Goal: Task Accomplishment & Management: Use online tool/utility

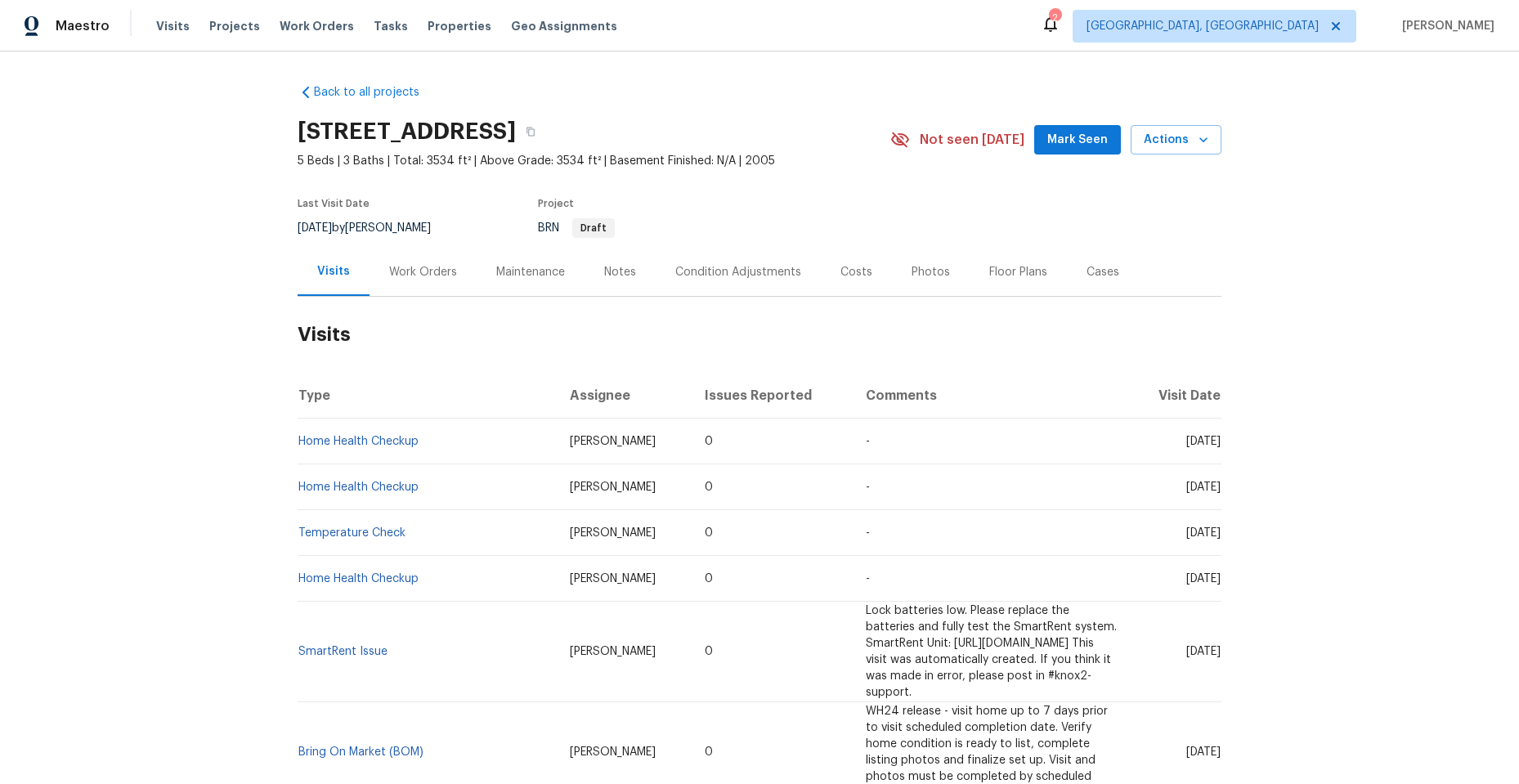
click at [423, 267] on div "Work Orders" at bounding box center [422, 272] width 68 height 17
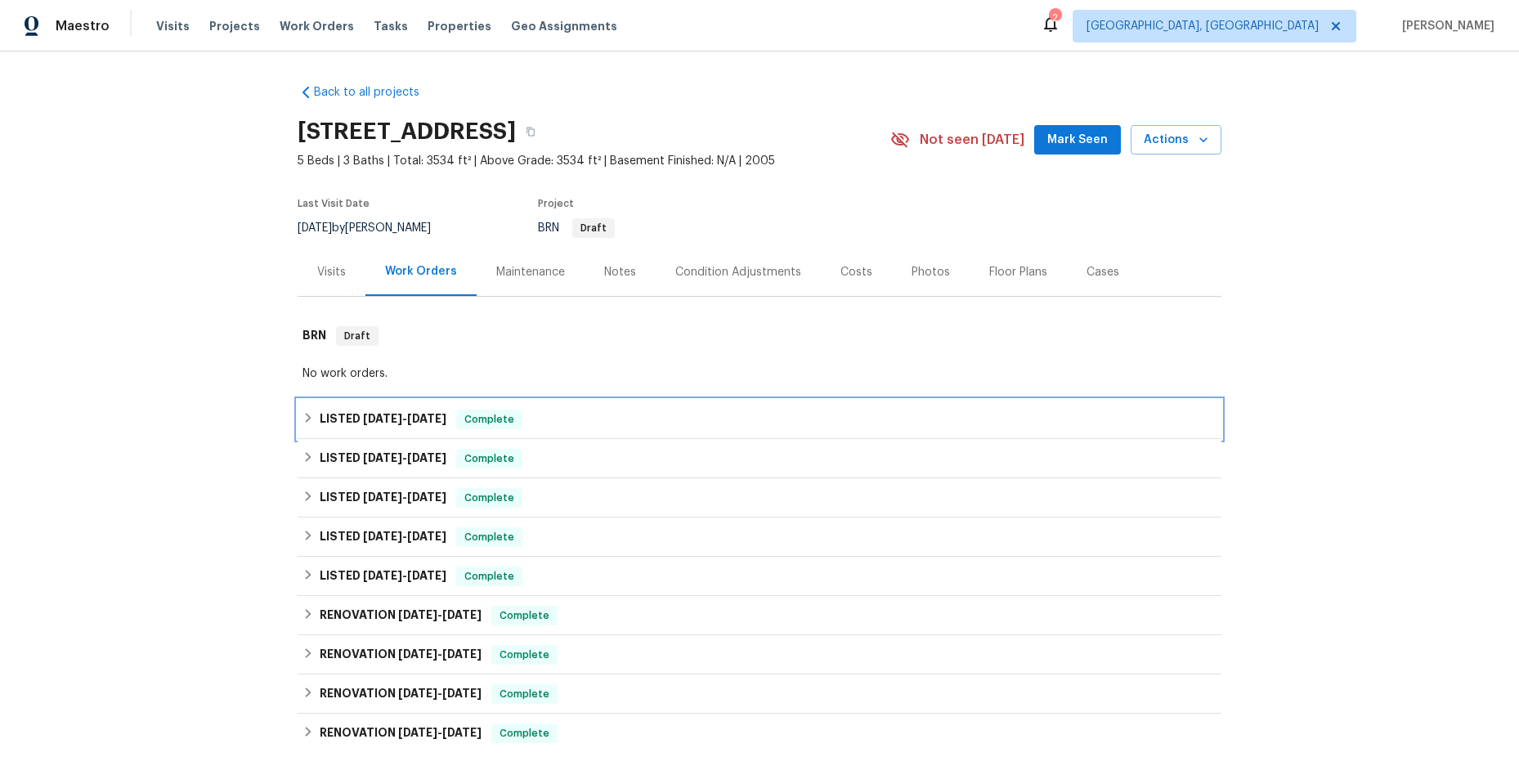
click at [302, 419] on icon at bounding box center [308, 418] width 11 height 11
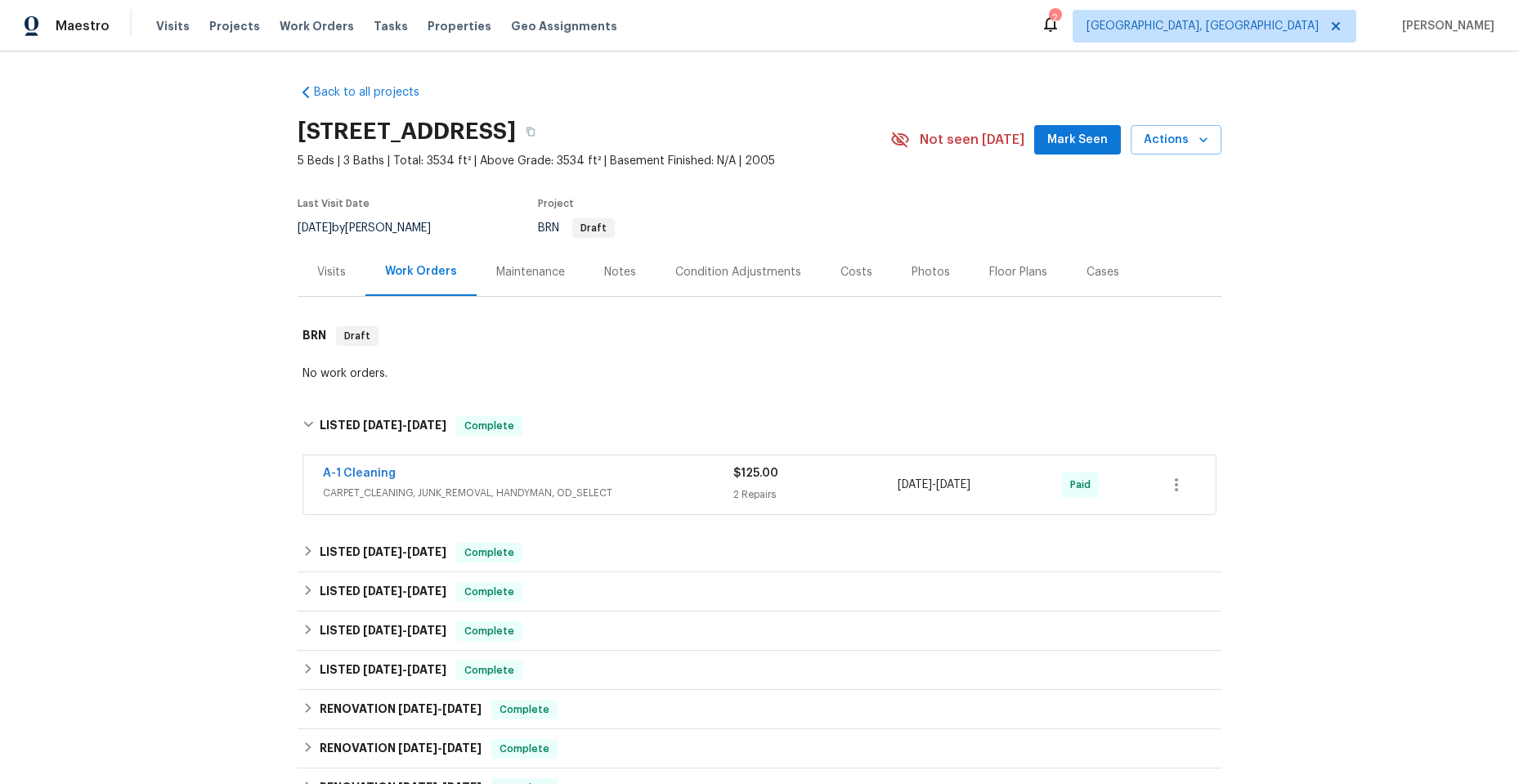
click at [537, 474] on div "A-1 Cleaning" at bounding box center [527, 474] width 410 height 20
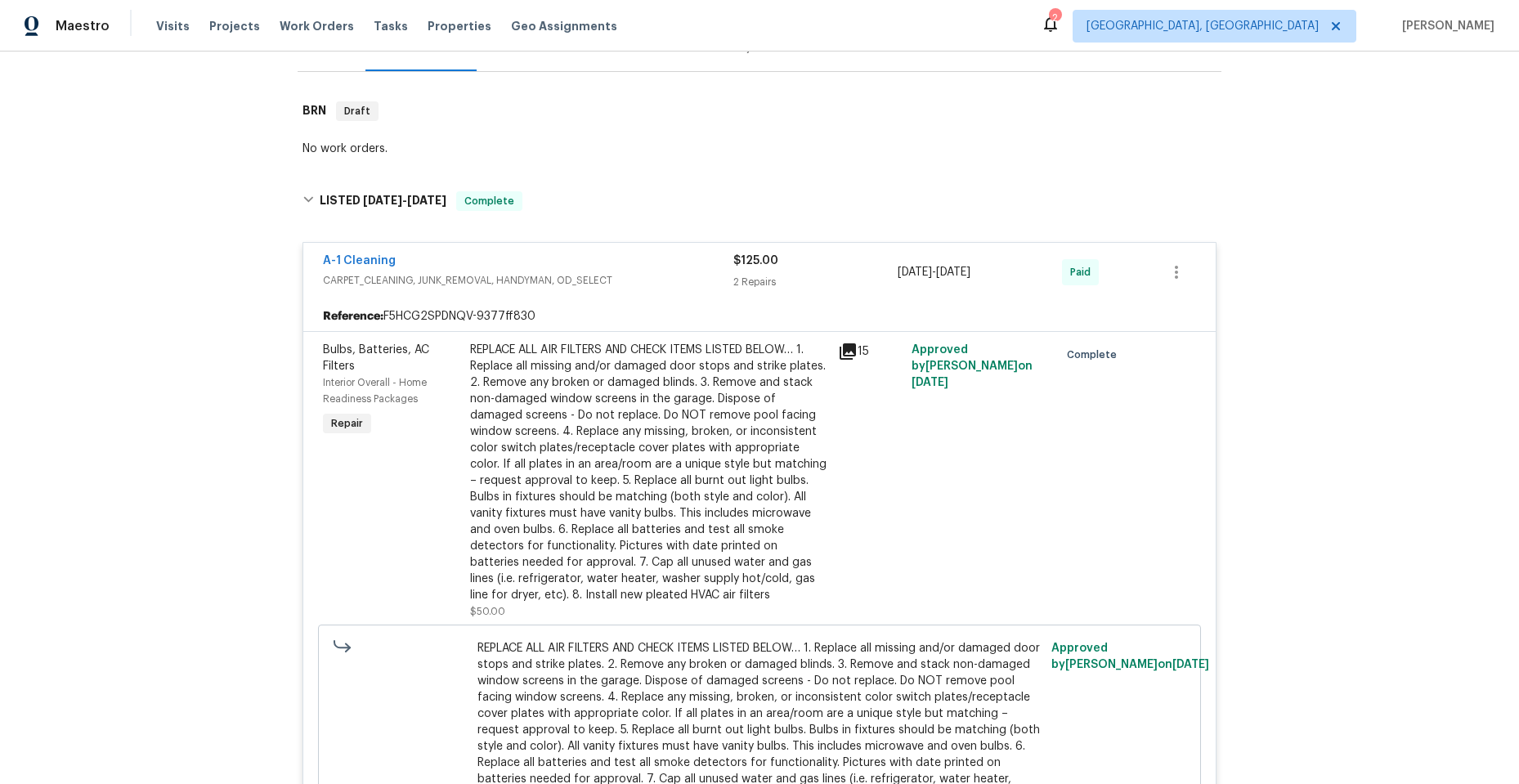
scroll to position [246, 0]
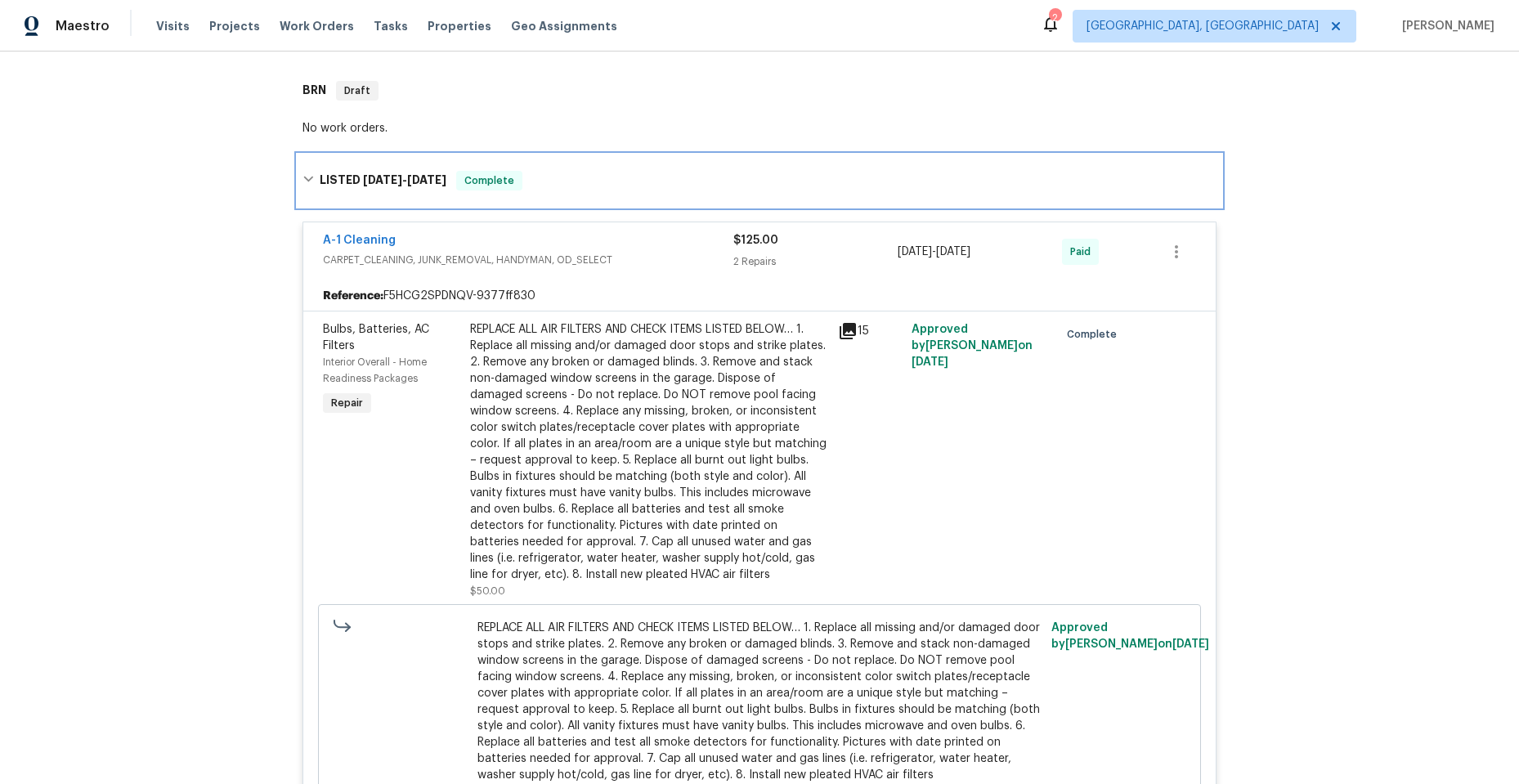
click at [298, 175] on div "LISTED [DATE] - [DATE] Complete" at bounding box center [759, 180] width 924 height 52
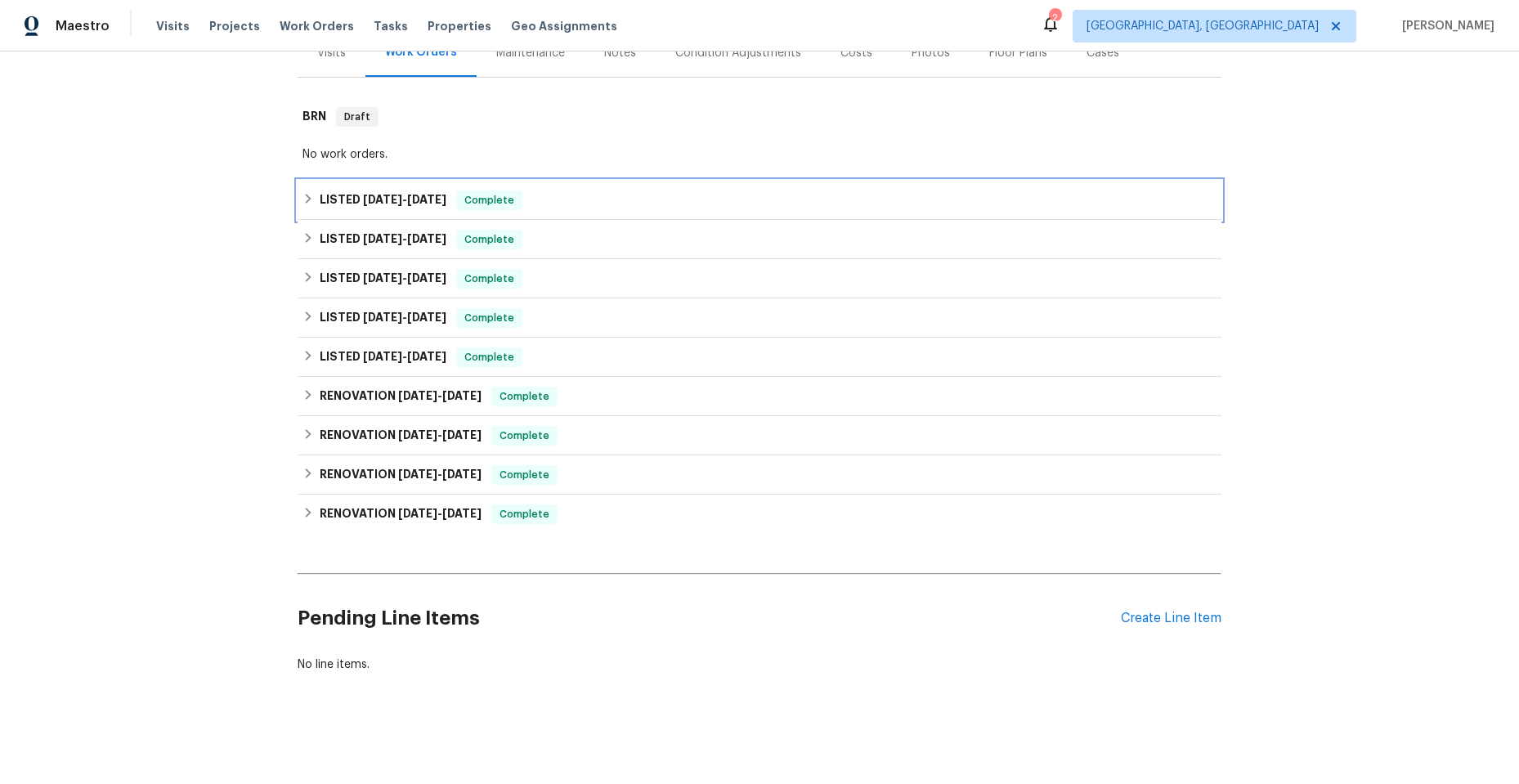
scroll to position [232, 0]
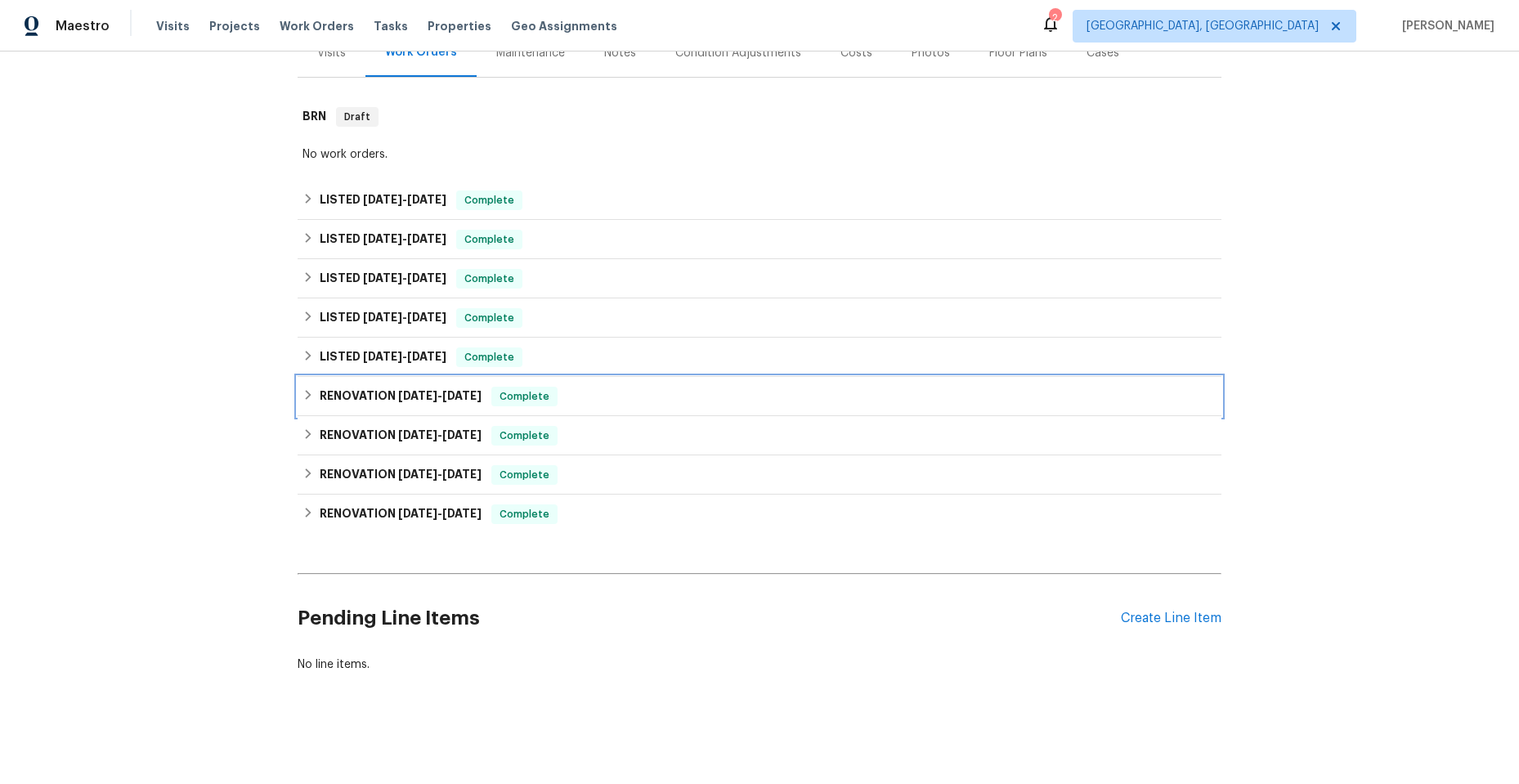
click at [306, 389] on icon at bounding box center [308, 394] width 11 height 11
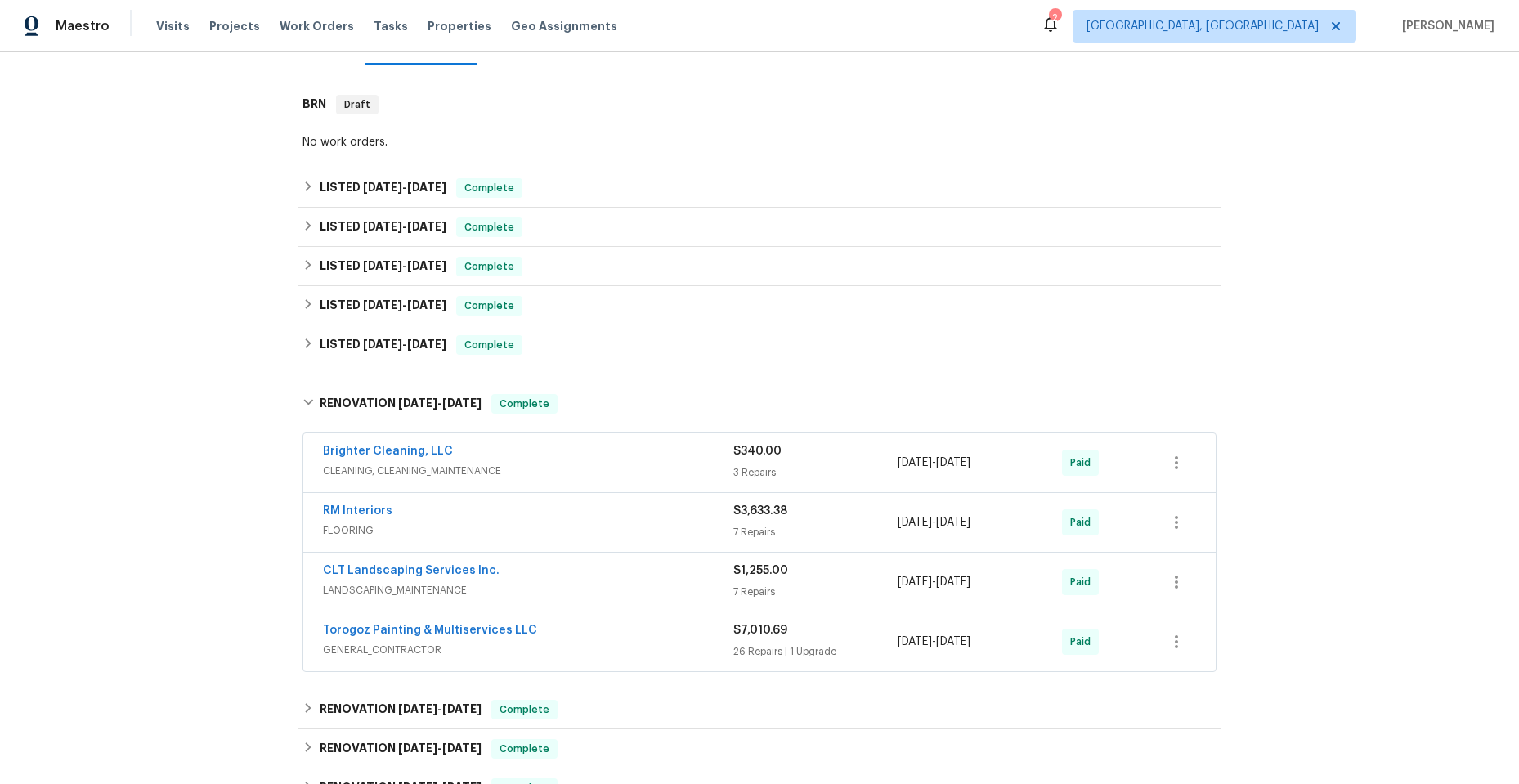
click at [657, 631] on div "Torogoz Painting & Multiservices LLC" at bounding box center [527, 631] width 410 height 20
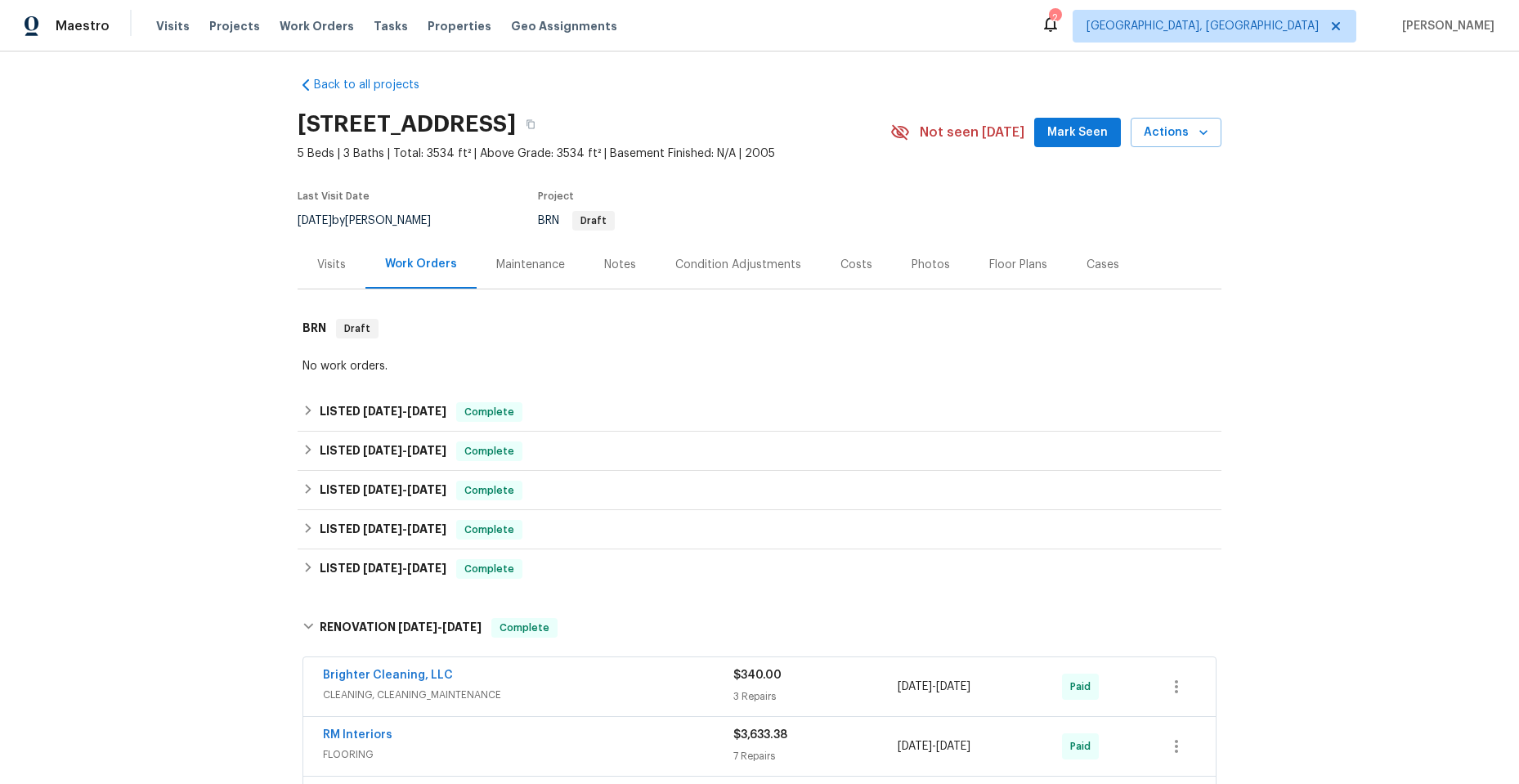
scroll to position [0, 0]
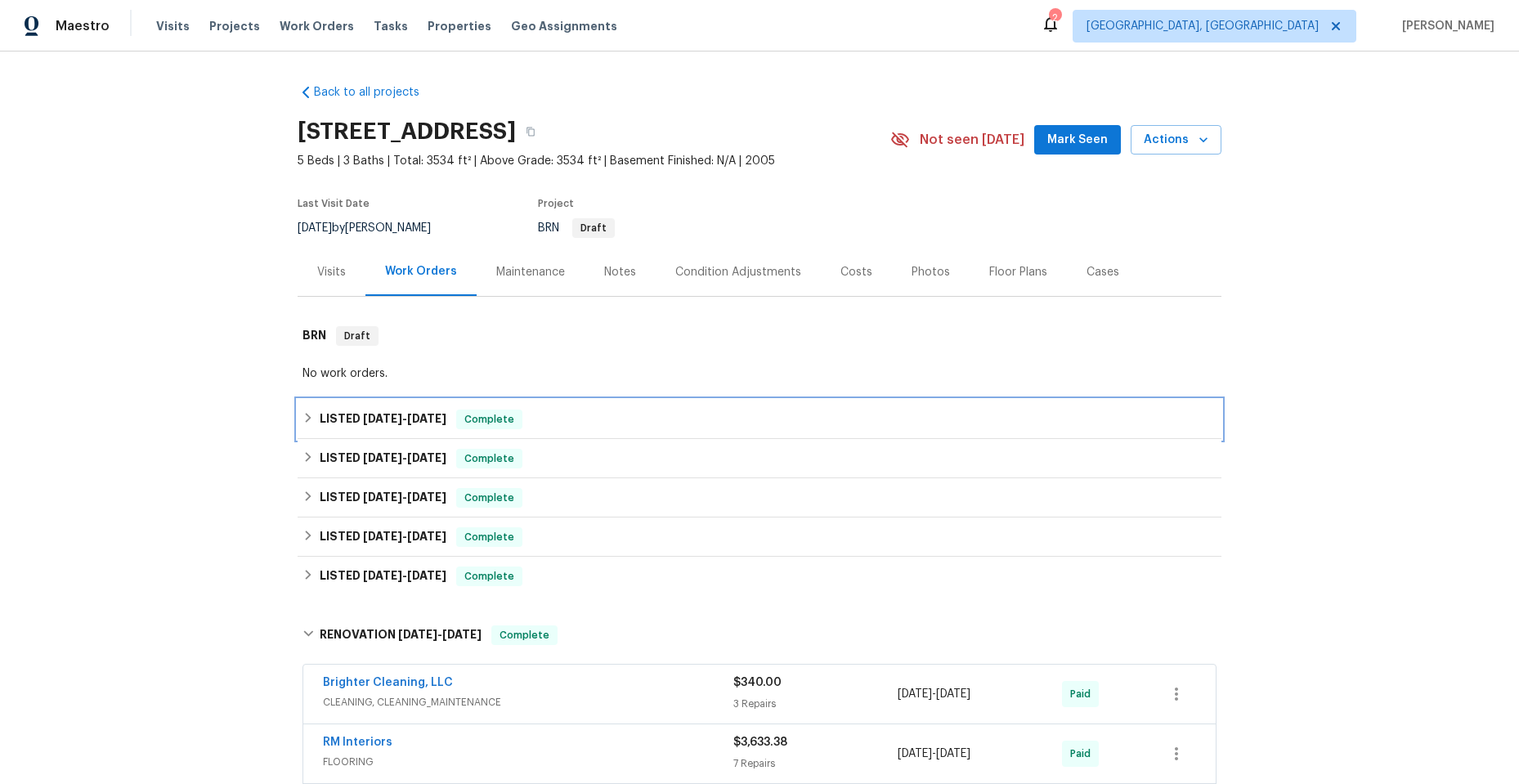
click at [307, 420] on icon at bounding box center [308, 418] width 11 height 11
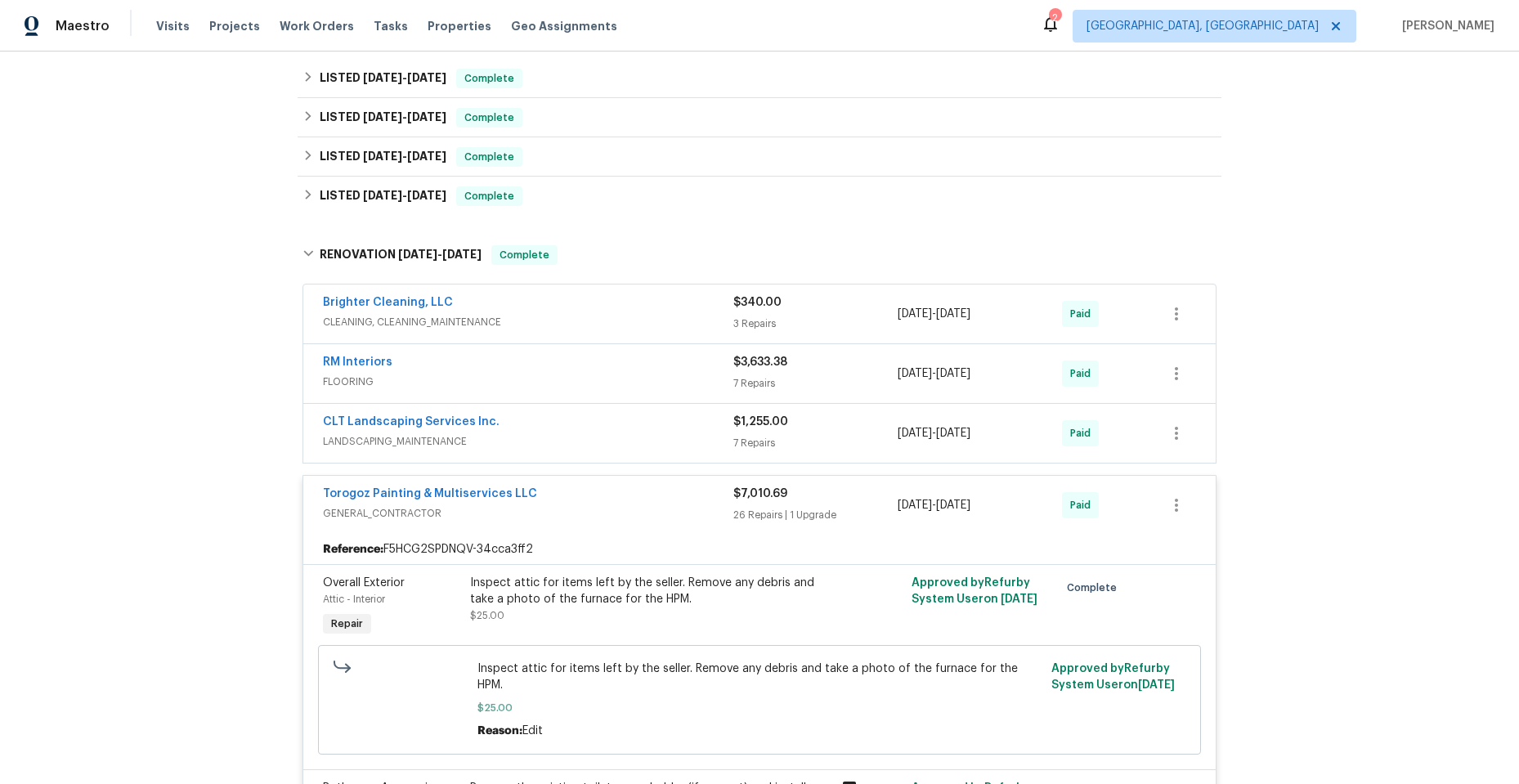
scroll to position [1226, 0]
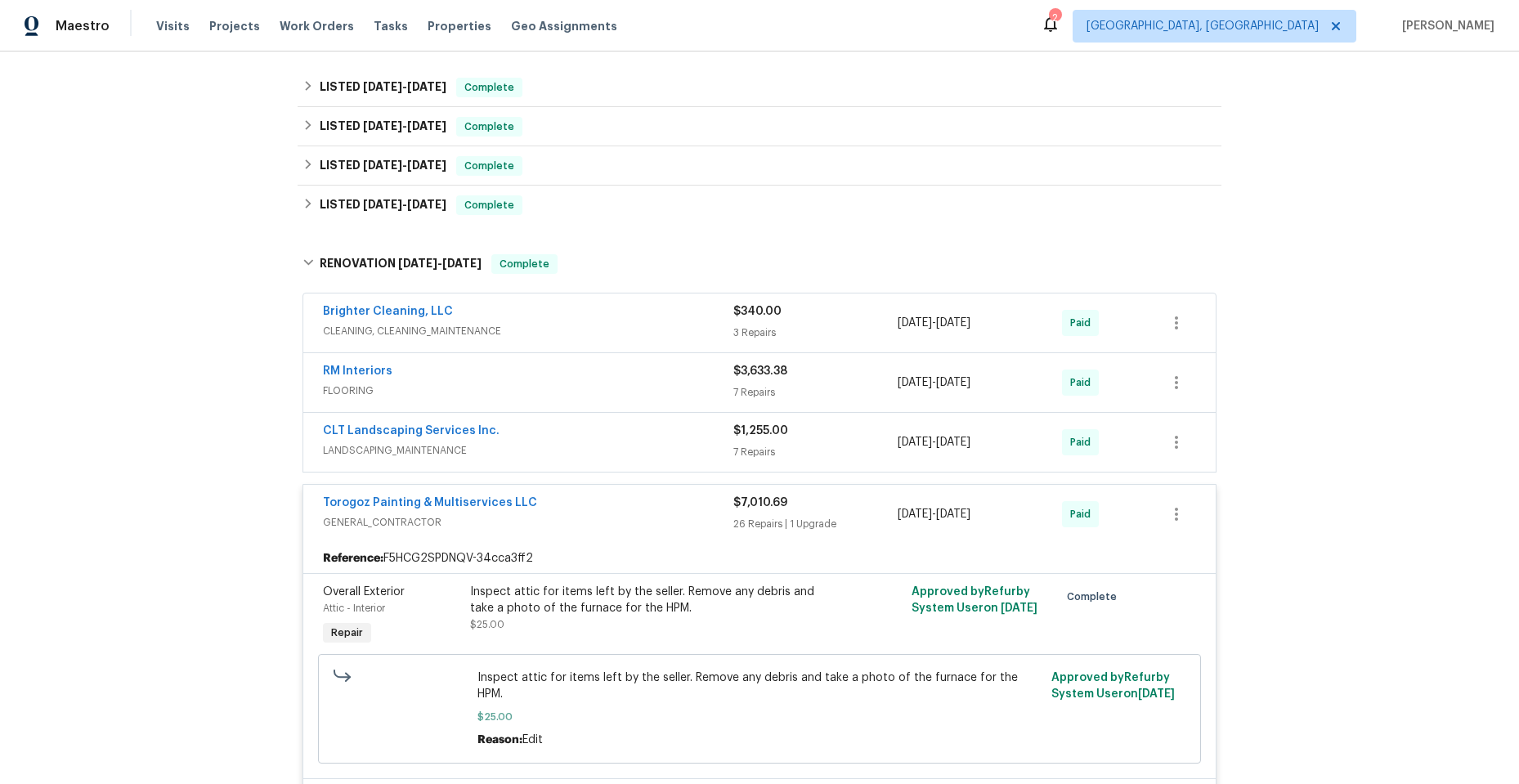
click at [572, 506] on div "Torogoz Painting & Multiservices LLC" at bounding box center [527, 504] width 410 height 20
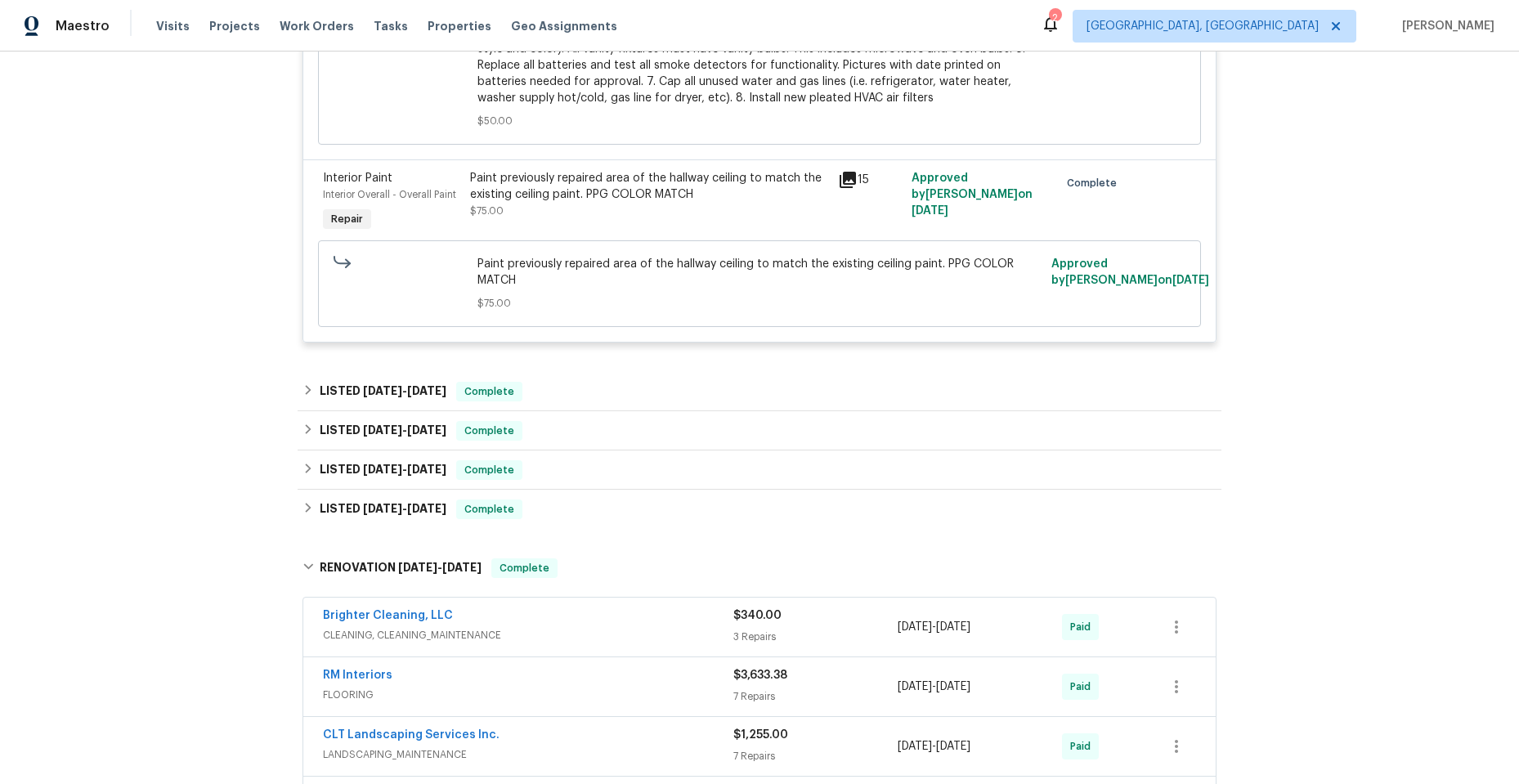
scroll to position [899, 0]
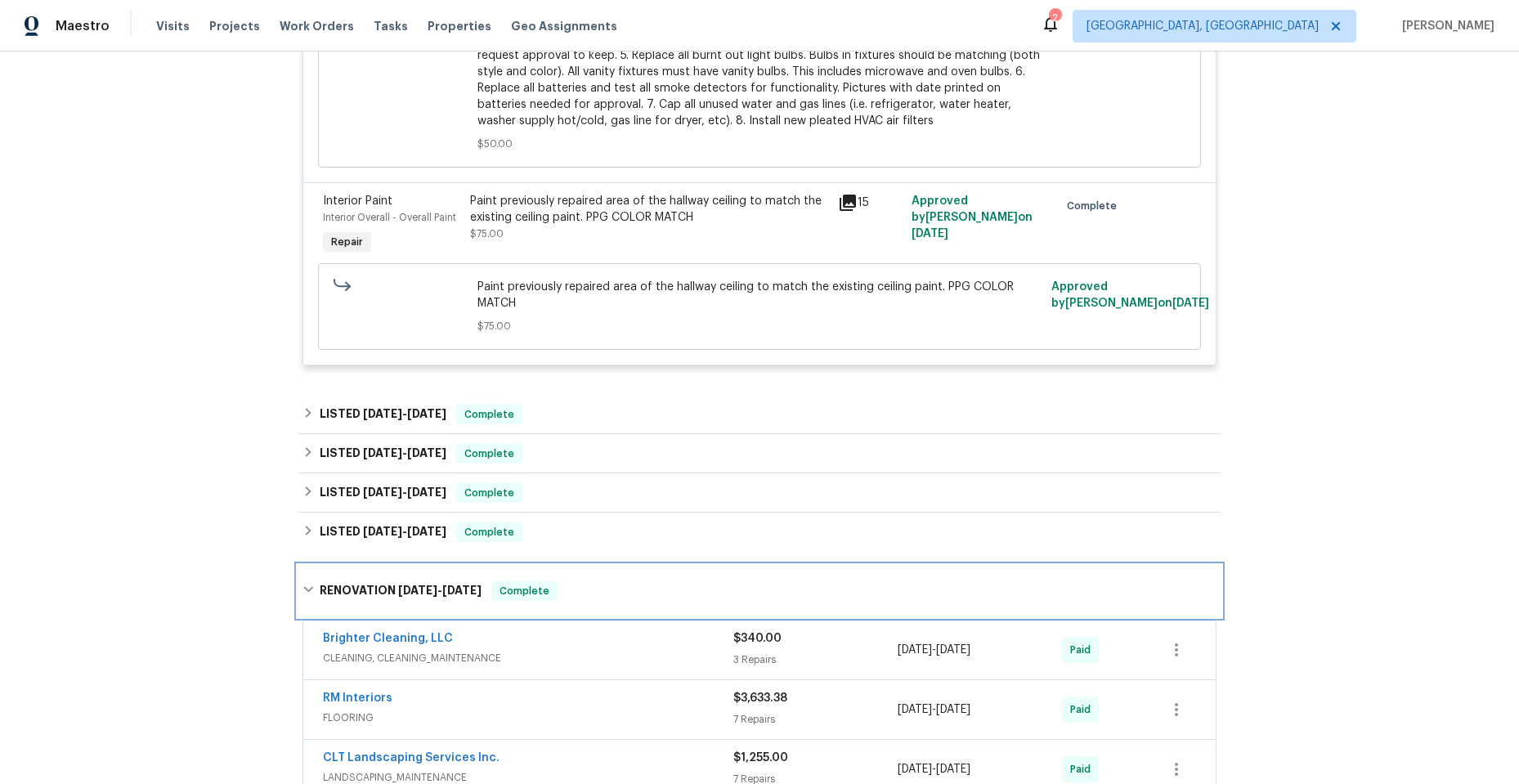
click at [302, 587] on icon at bounding box center [308, 589] width 11 height 11
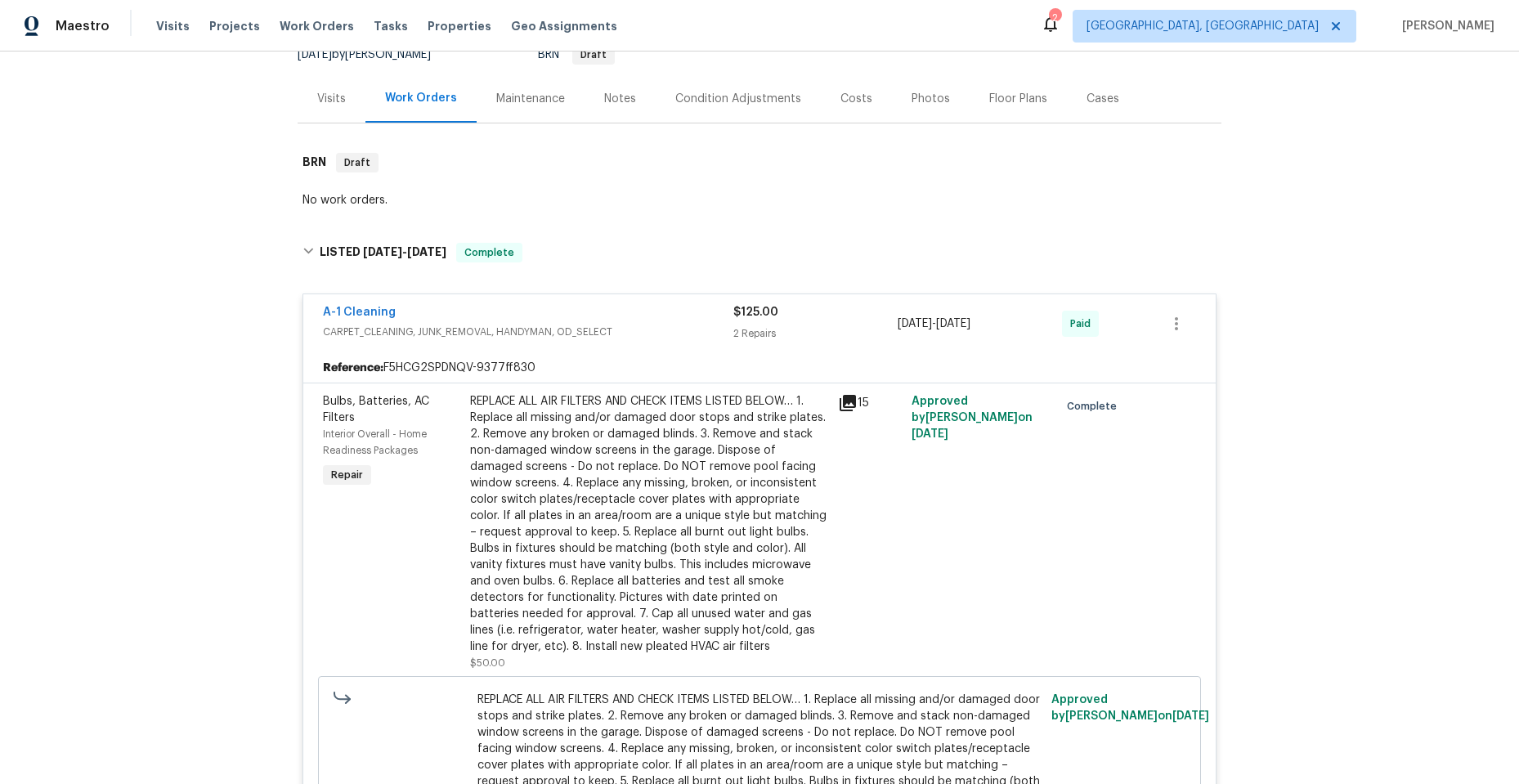
scroll to position [164, 0]
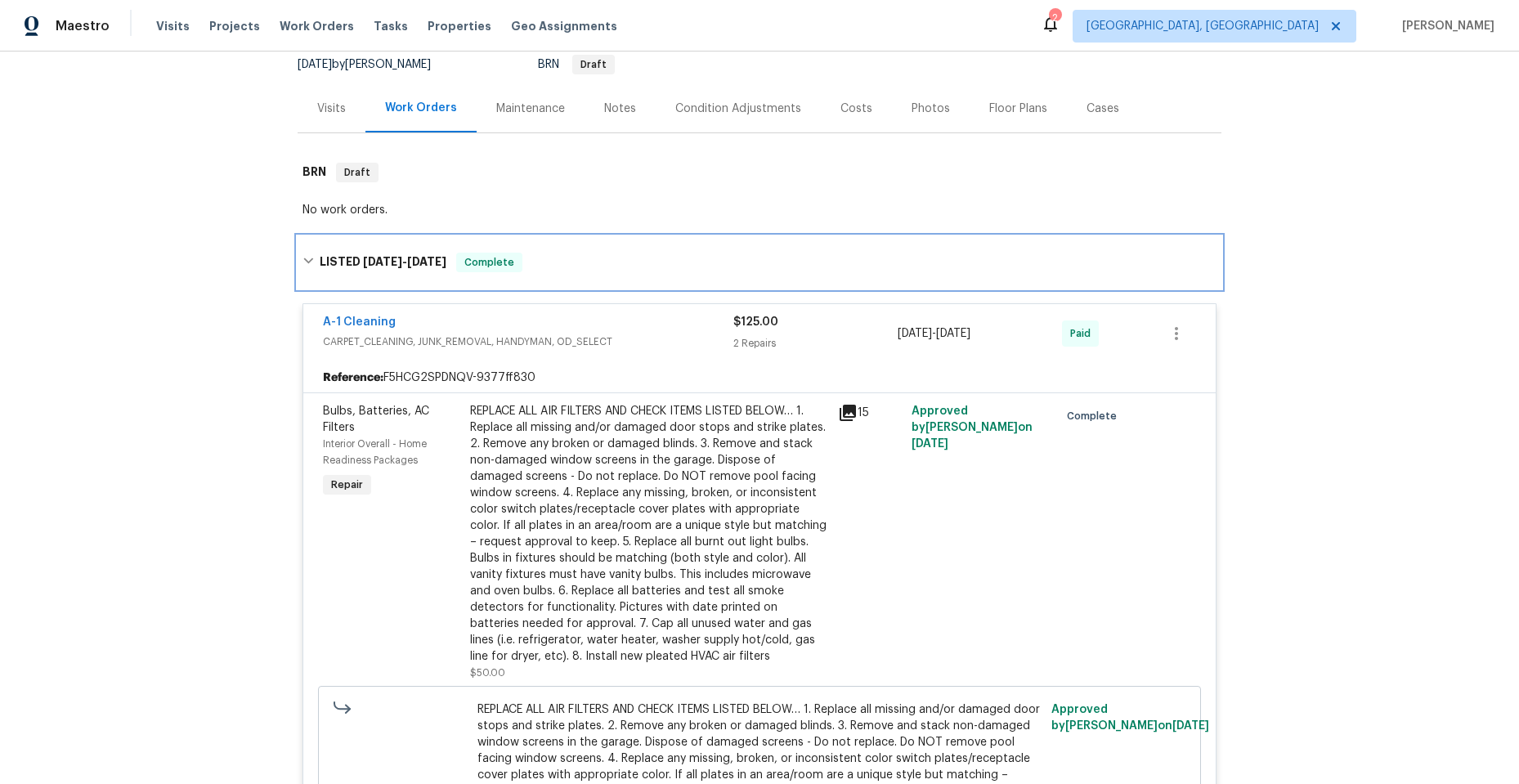
click at [303, 259] on icon at bounding box center [308, 260] width 11 height 11
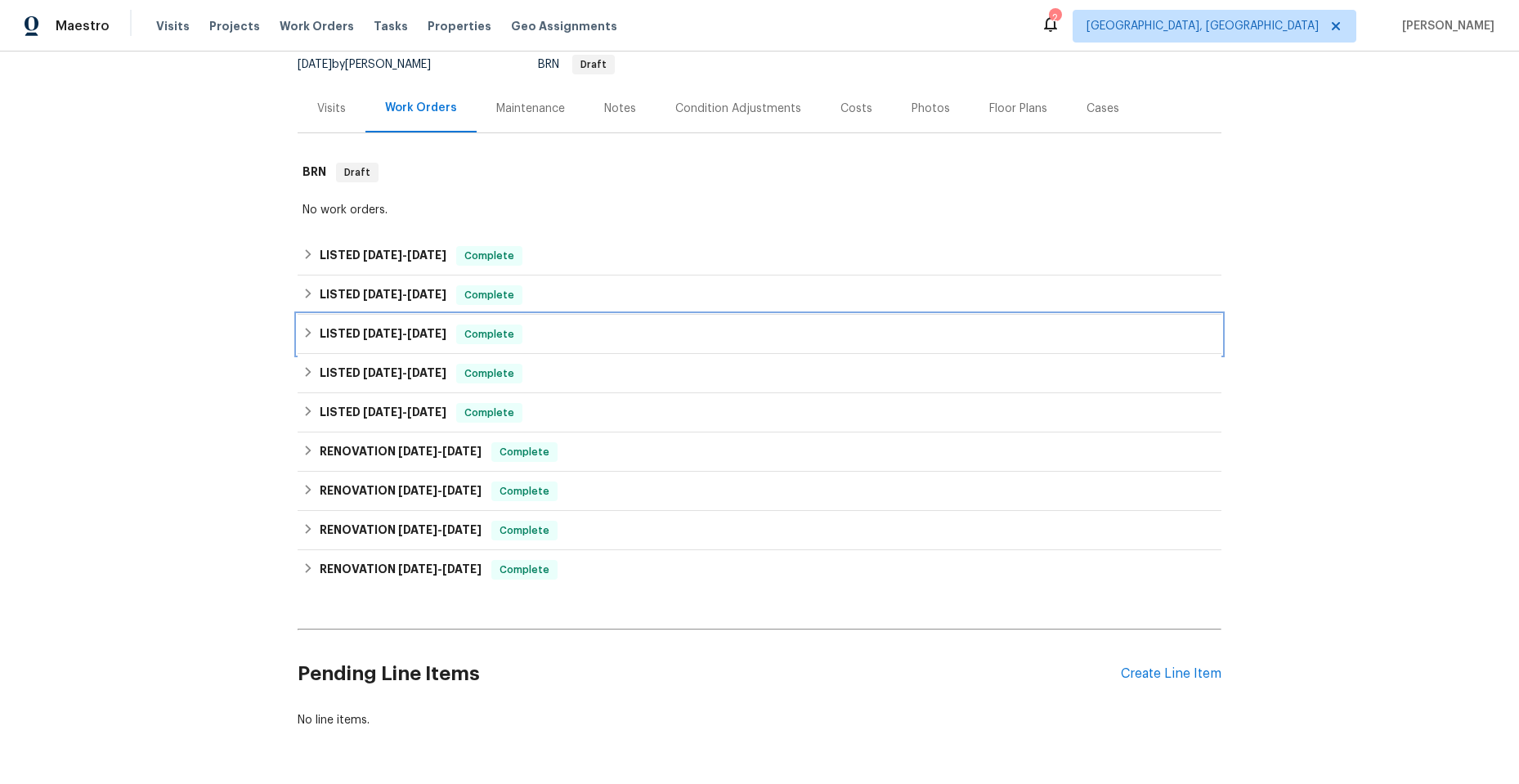
click at [305, 328] on icon at bounding box center [308, 332] width 11 height 11
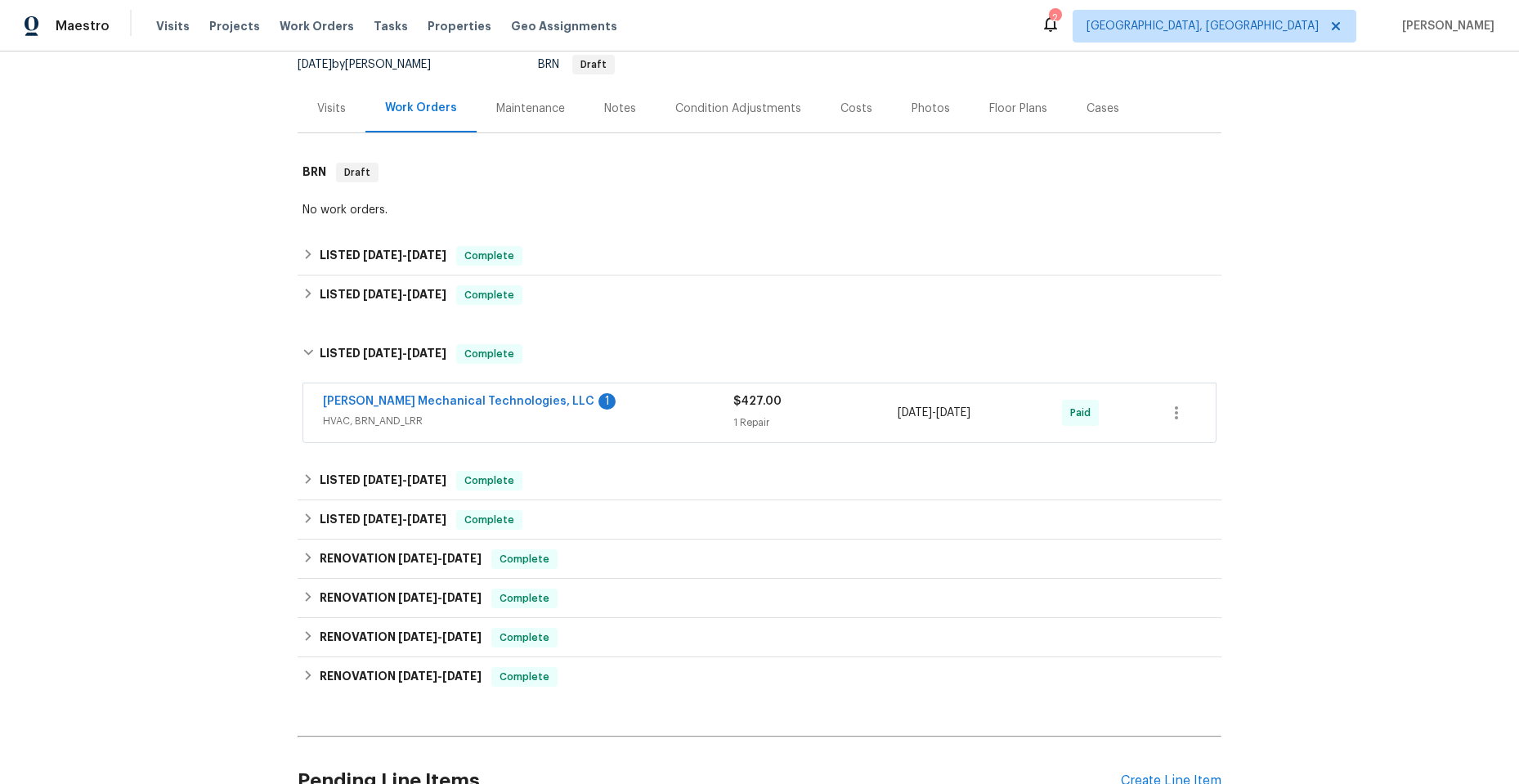
click at [612, 415] on span "HVAC, BRN_AND_LRR" at bounding box center [527, 421] width 410 height 17
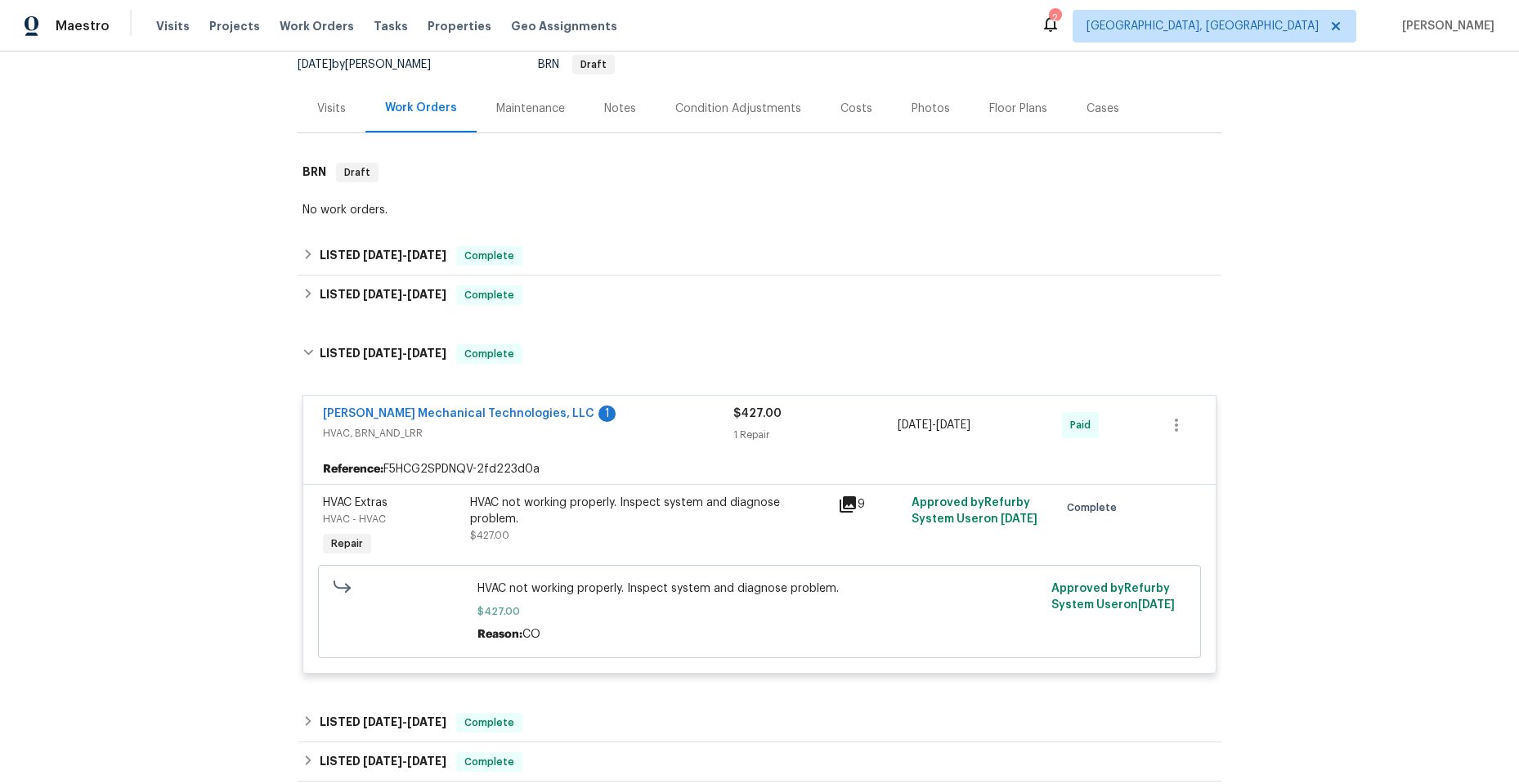
click at [613, 414] on div "[PERSON_NAME] Mechanical Technologies, LLC 1" at bounding box center [527, 415] width 410 height 20
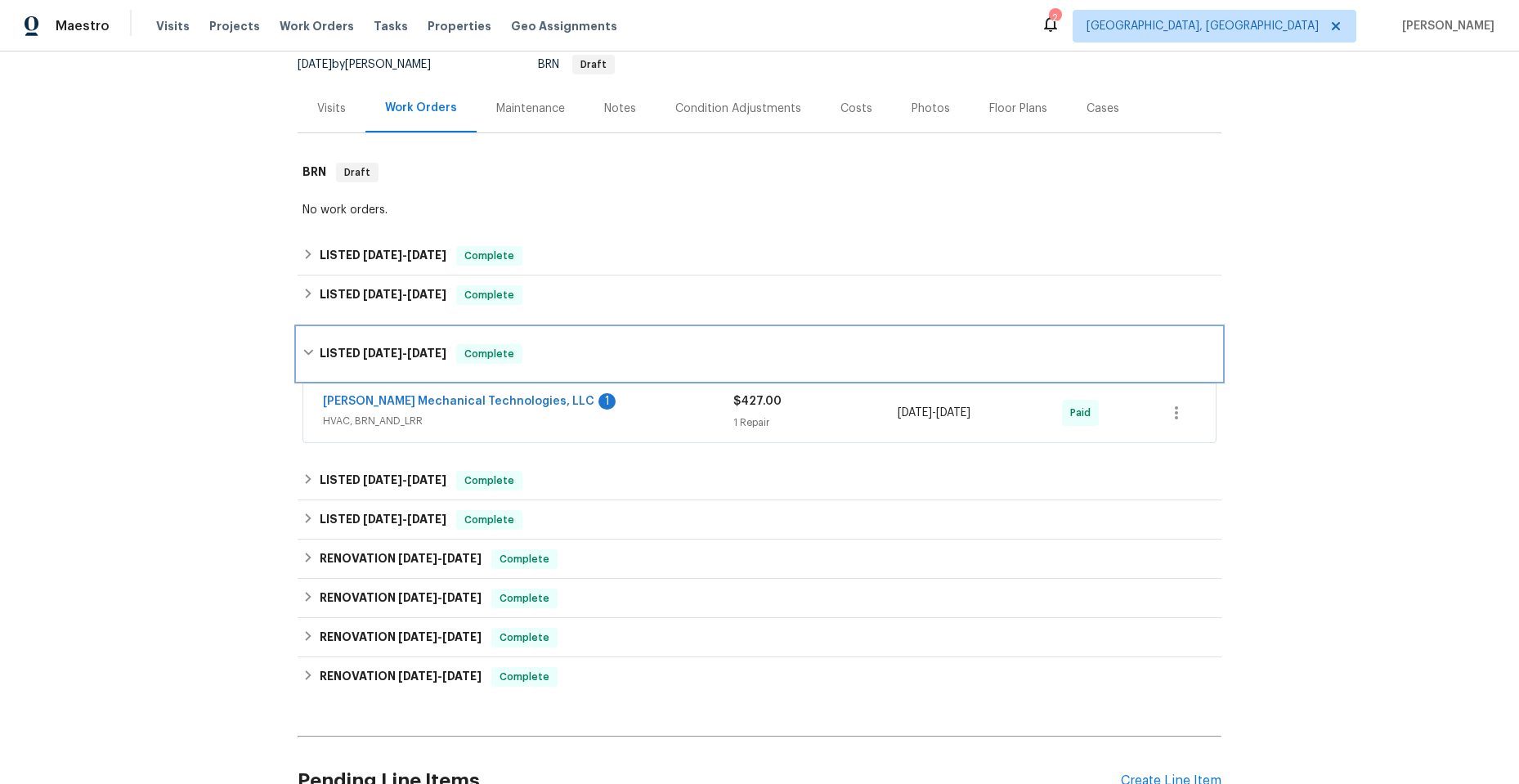
click at [302, 351] on icon at bounding box center [308, 352] width 11 height 11
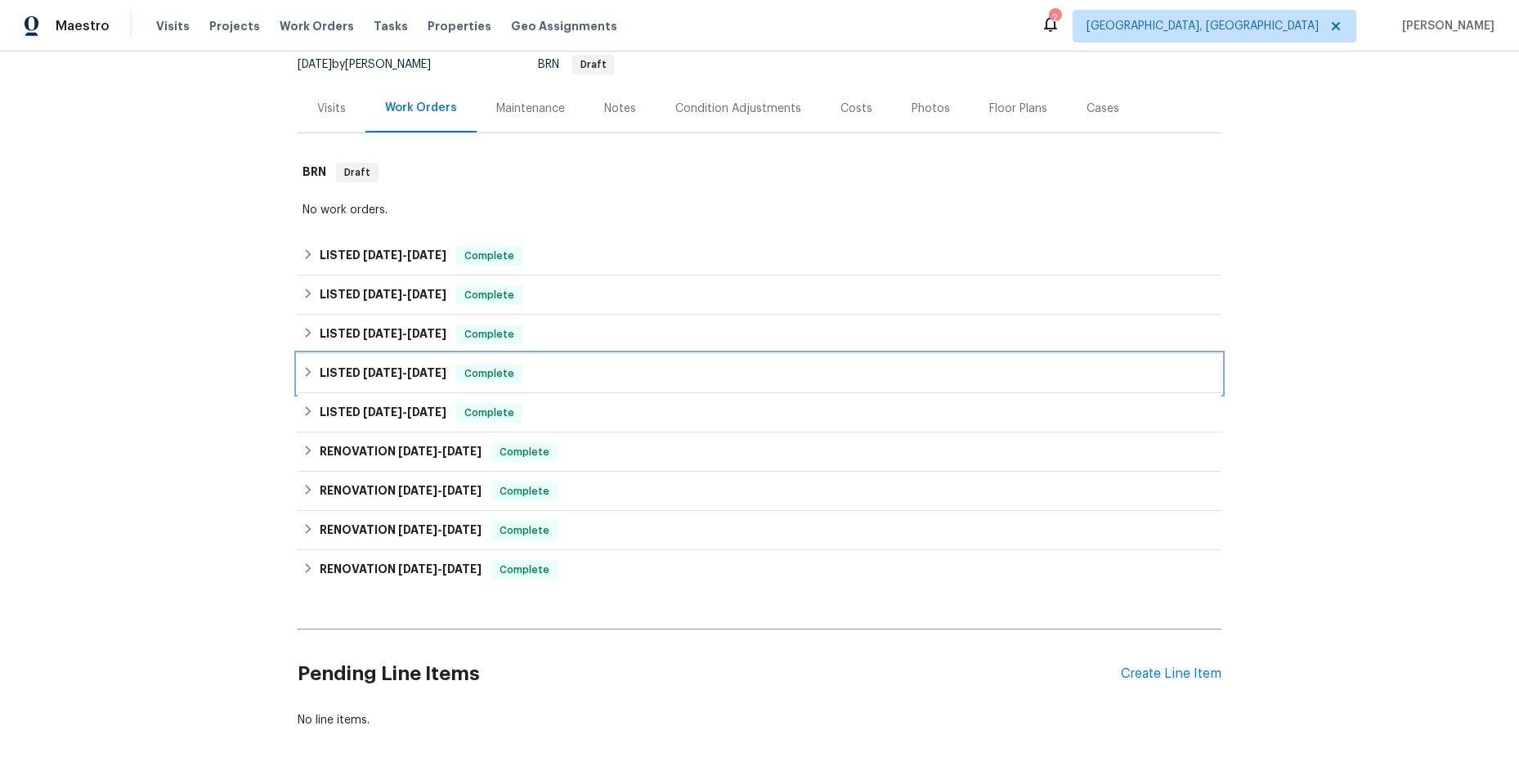
click at [306, 369] on icon at bounding box center [309, 372] width 6 height 10
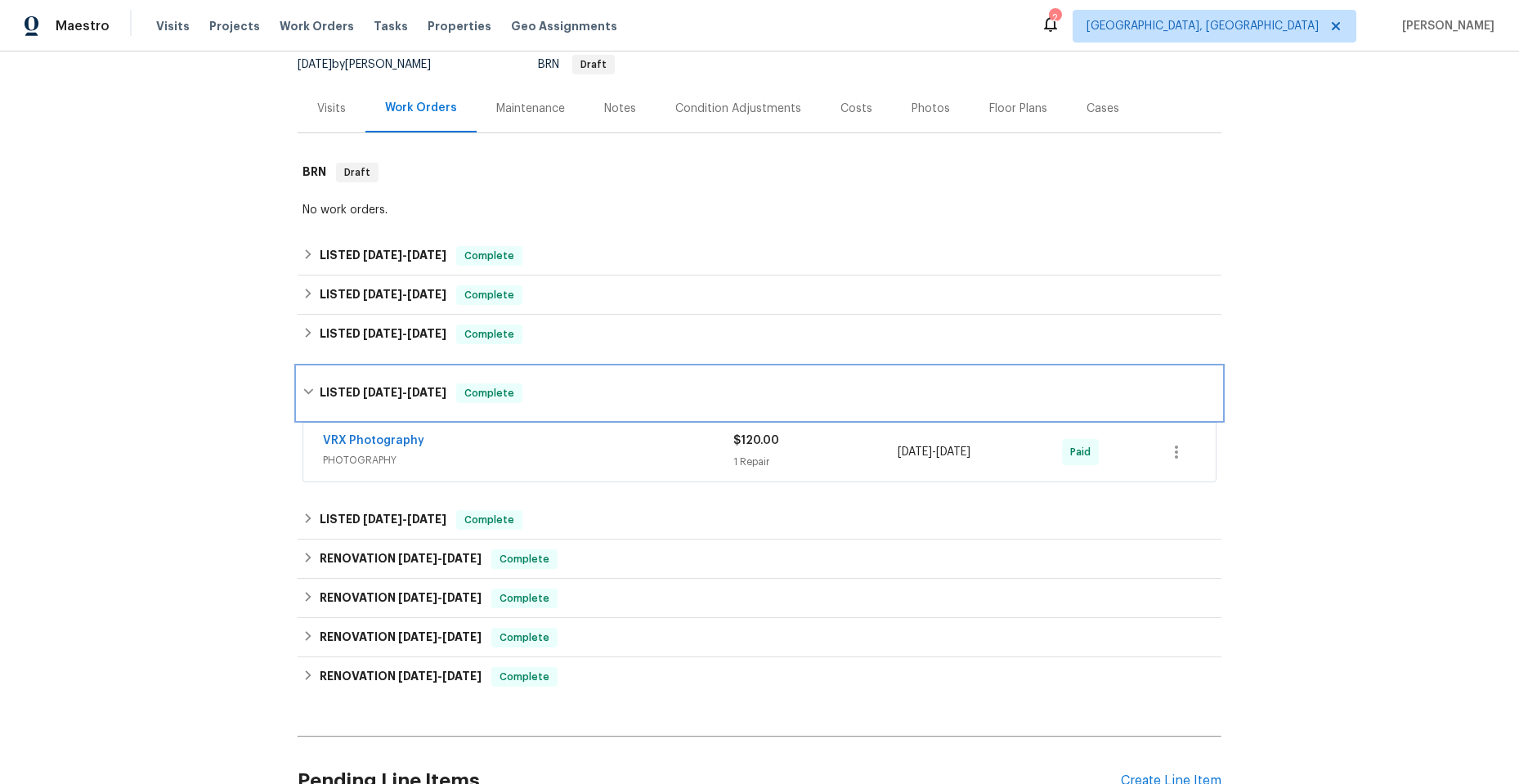
click at [302, 392] on icon at bounding box center [308, 392] width 11 height 11
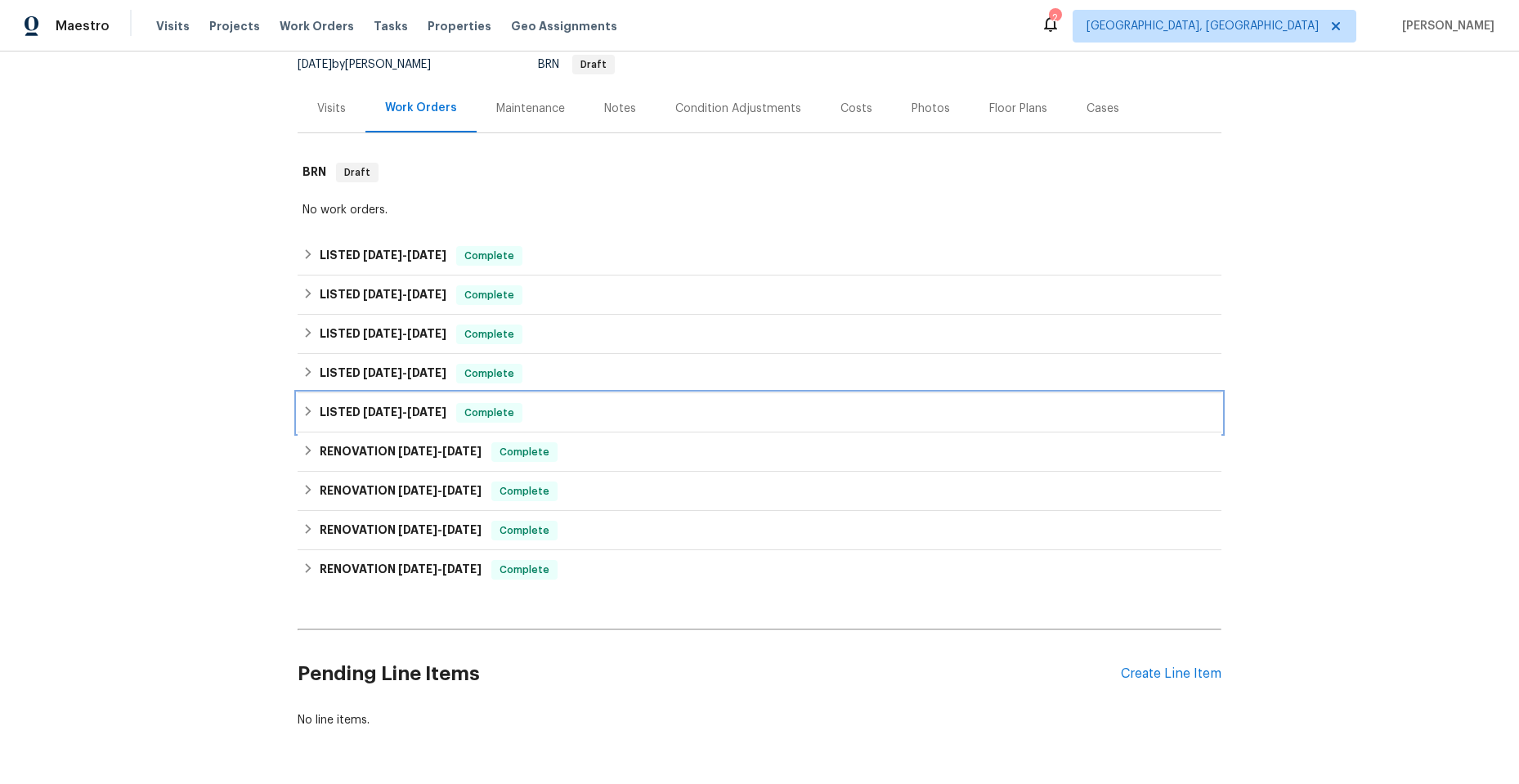
click at [302, 405] on icon at bounding box center [308, 411] width 11 height 11
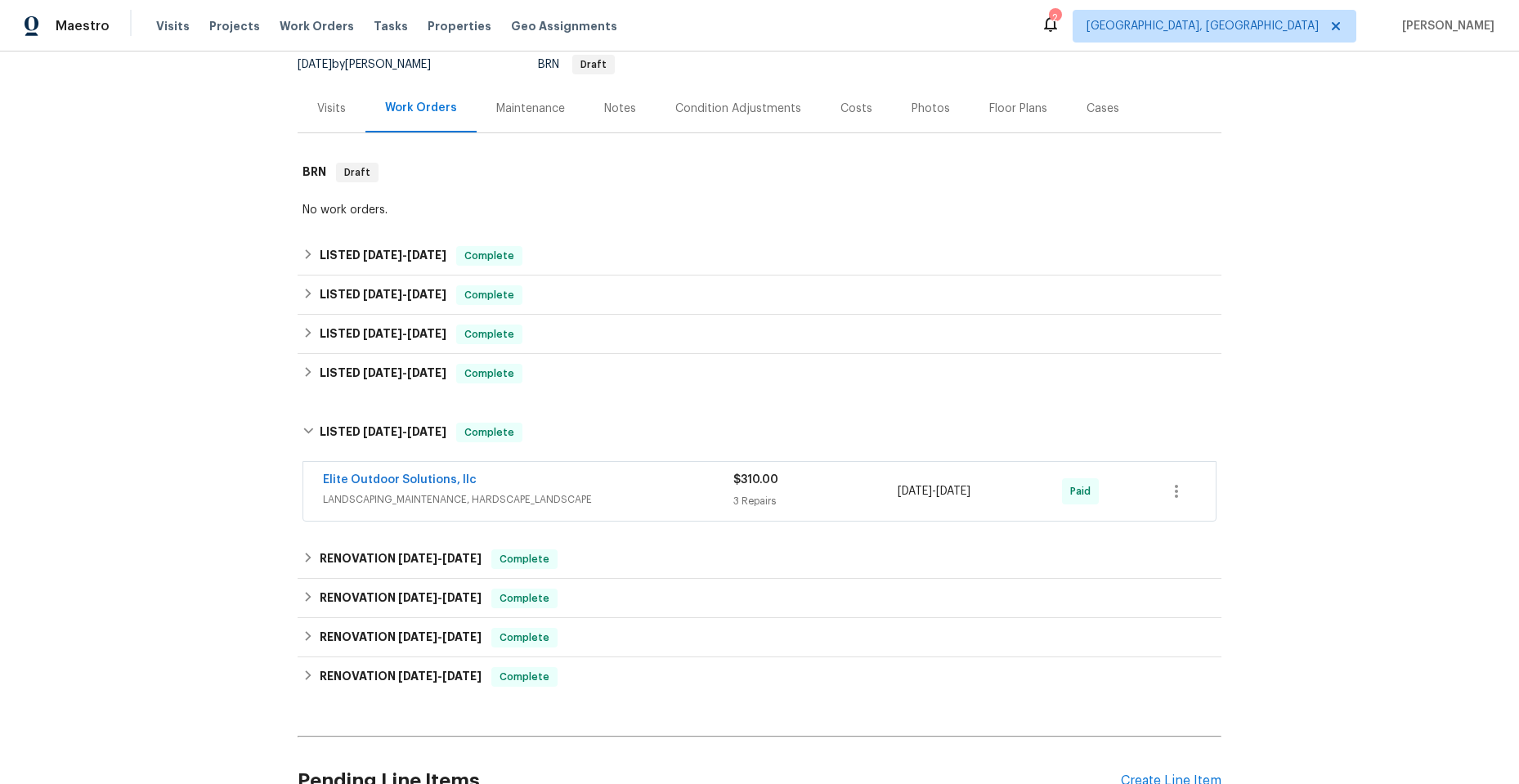
click at [646, 487] on div "Elite Outdoor Solutions, llc" at bounding box center [527, 481] width 410 height 20
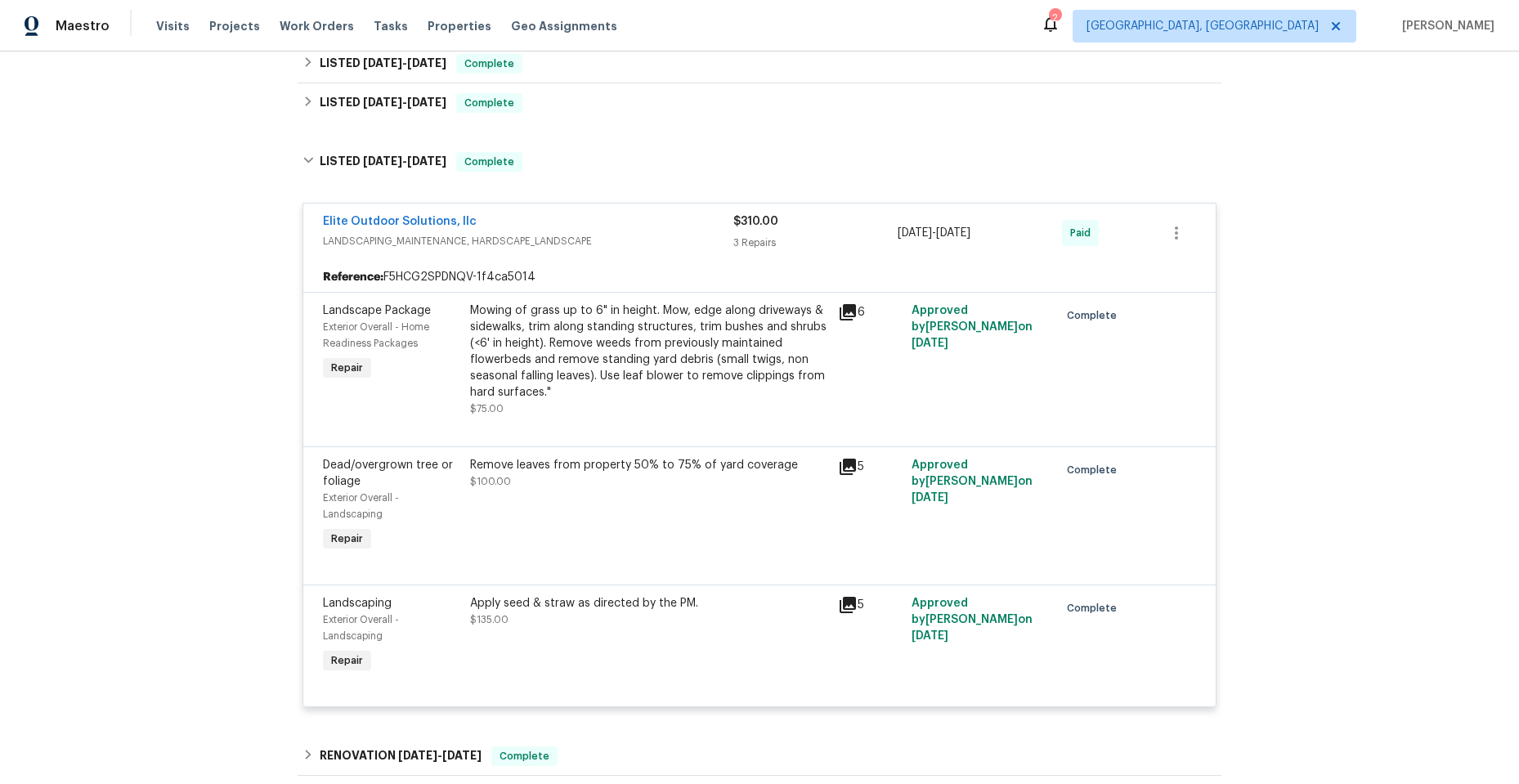
scroll to position [326, 0]
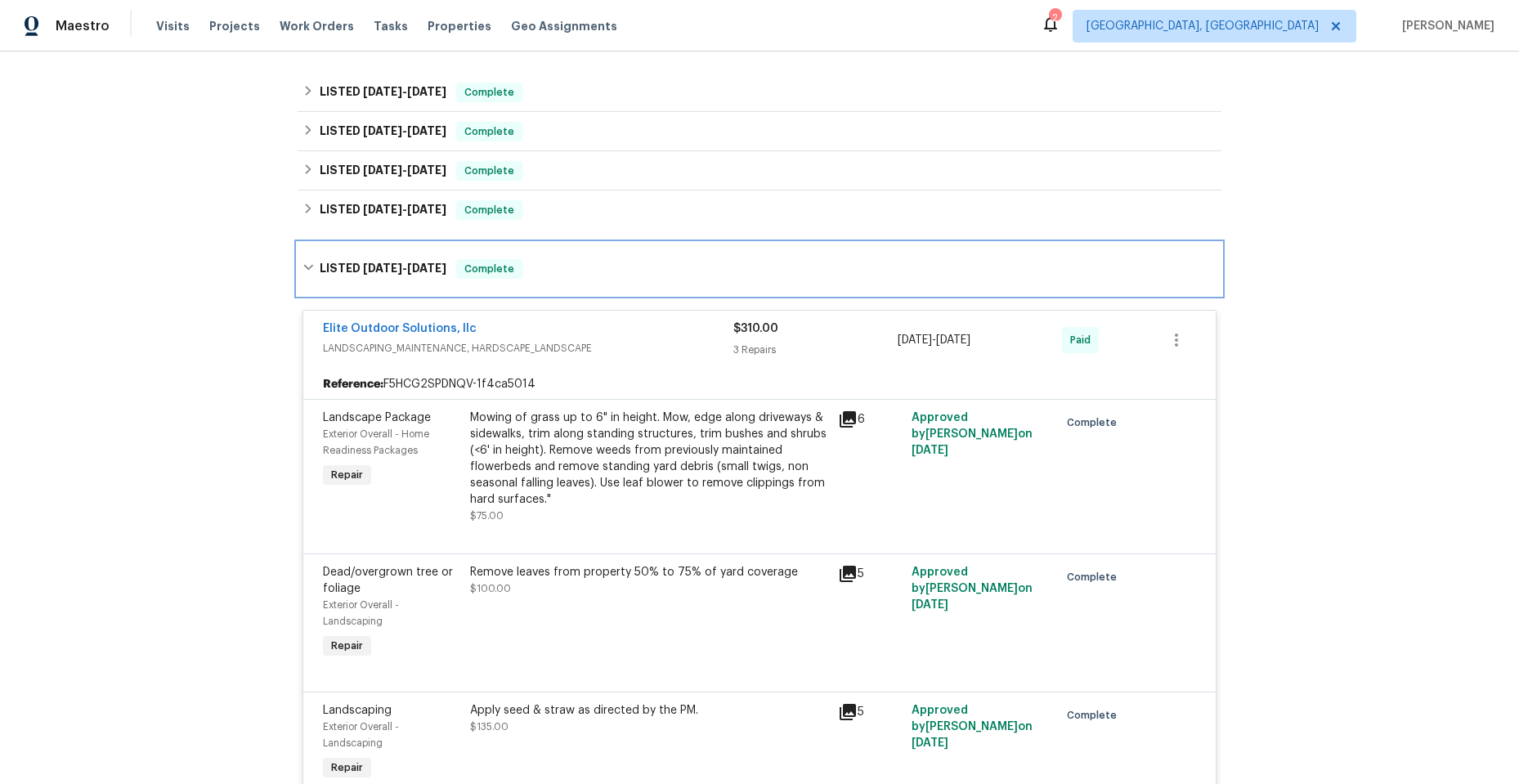
click at [302, 267] on icon at bounding box center [308, 267] width 11 height 11
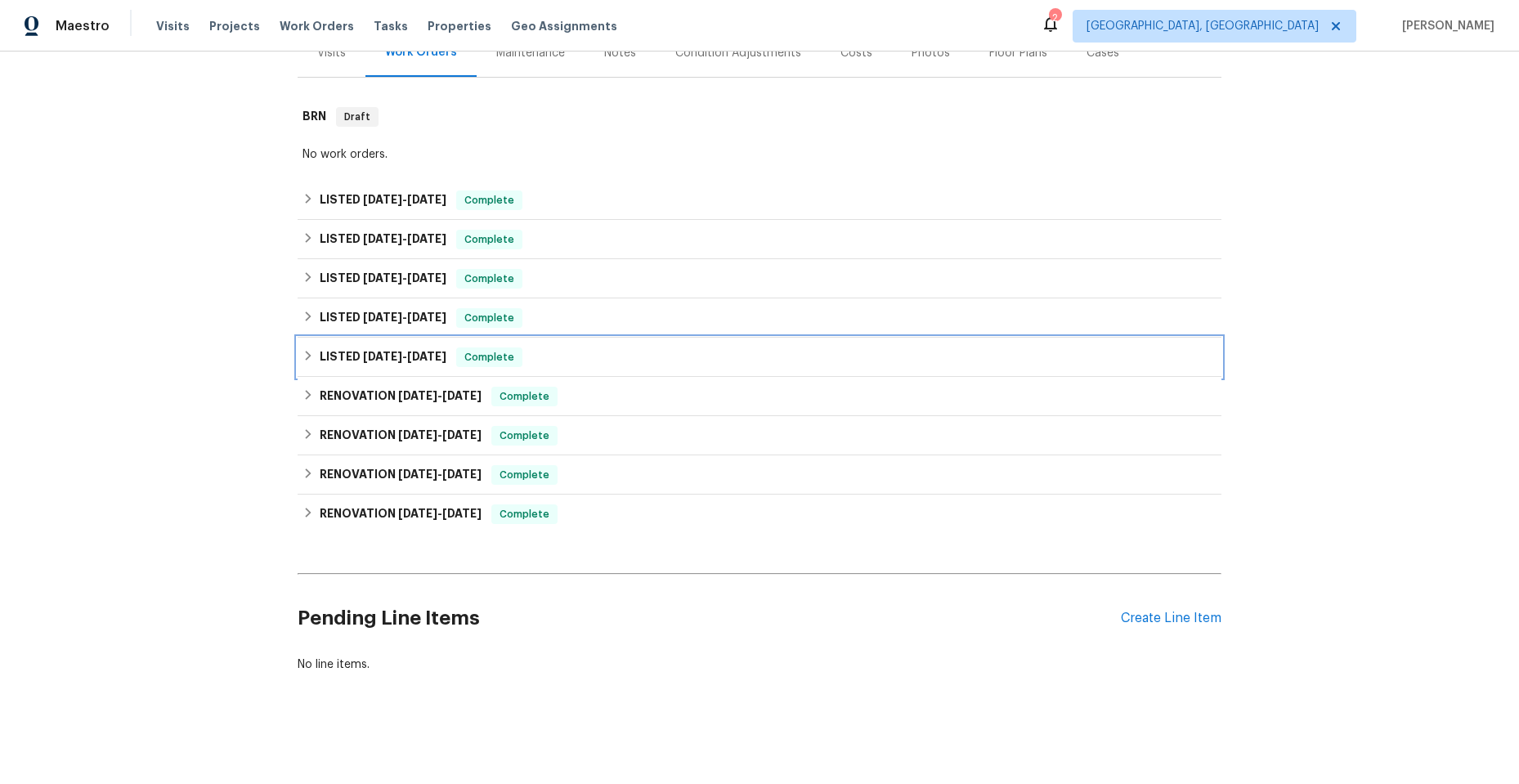
scroll to position [232, 0]
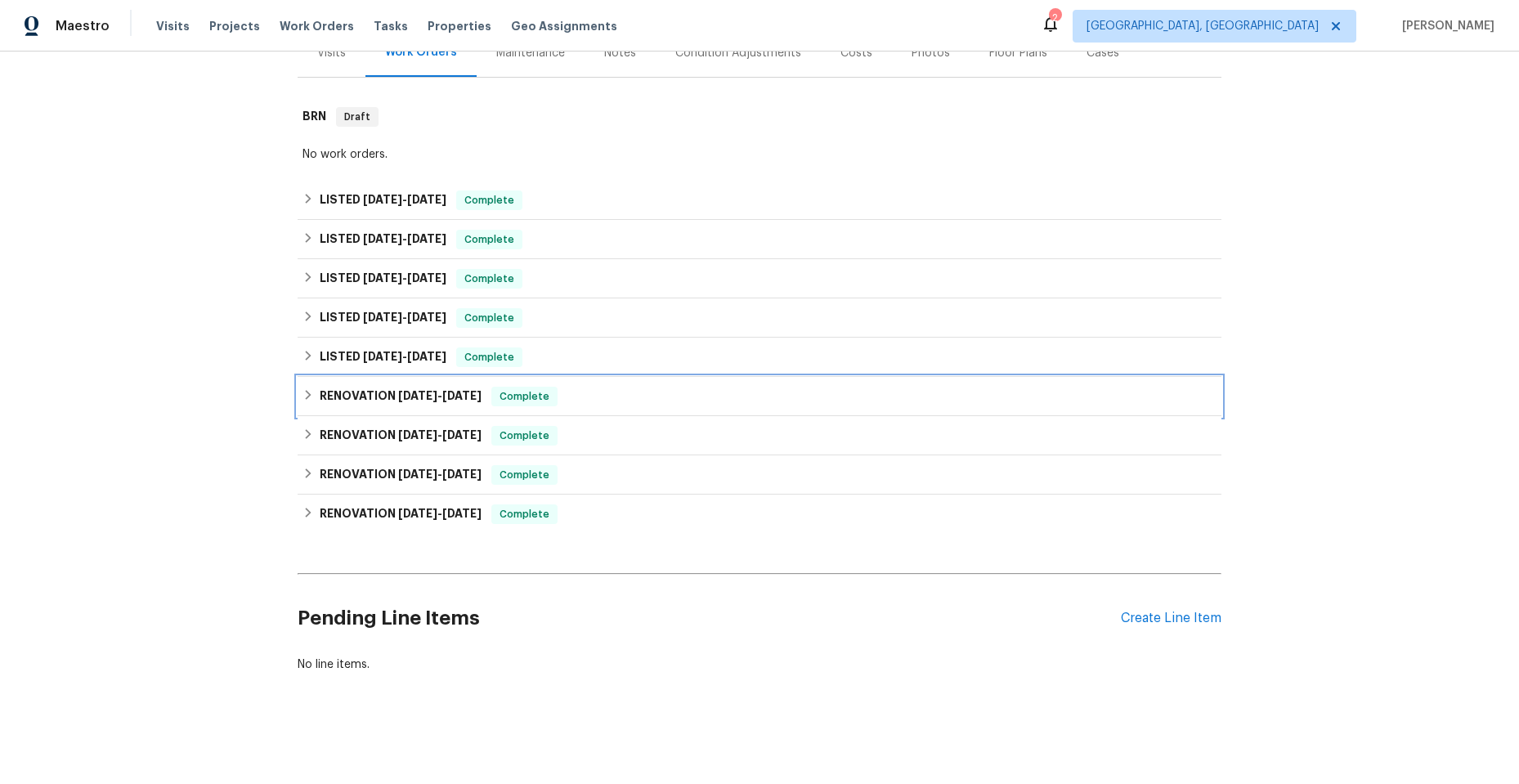
click at [302, 389] on icon at bounding box center [308, 394] width 11 height 11
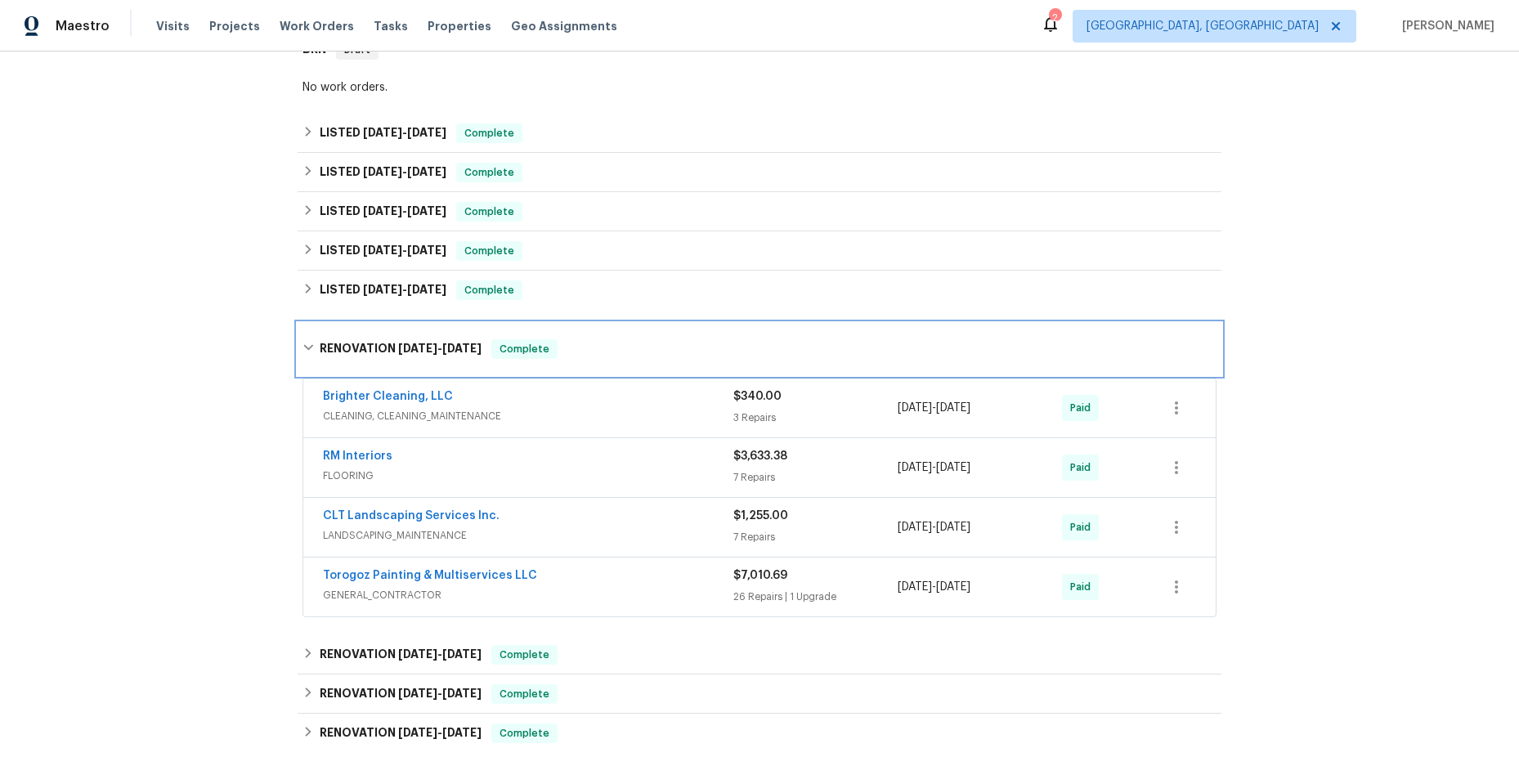
scroll to position [313, 0]
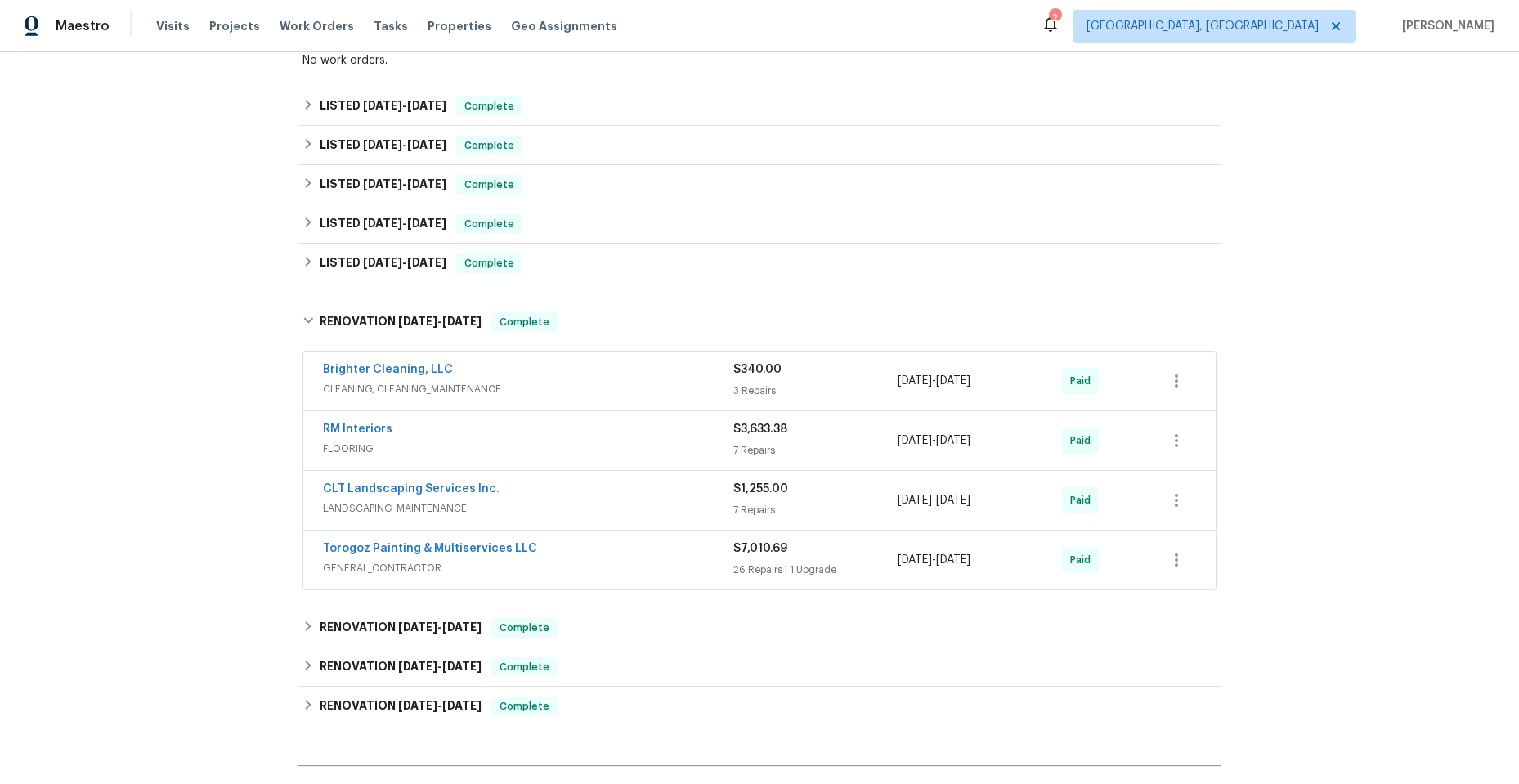
click at [603, 544] on div "Torogoz Painting & Multiservices LLC" at bounding box center [527, 550] width 410 height 20
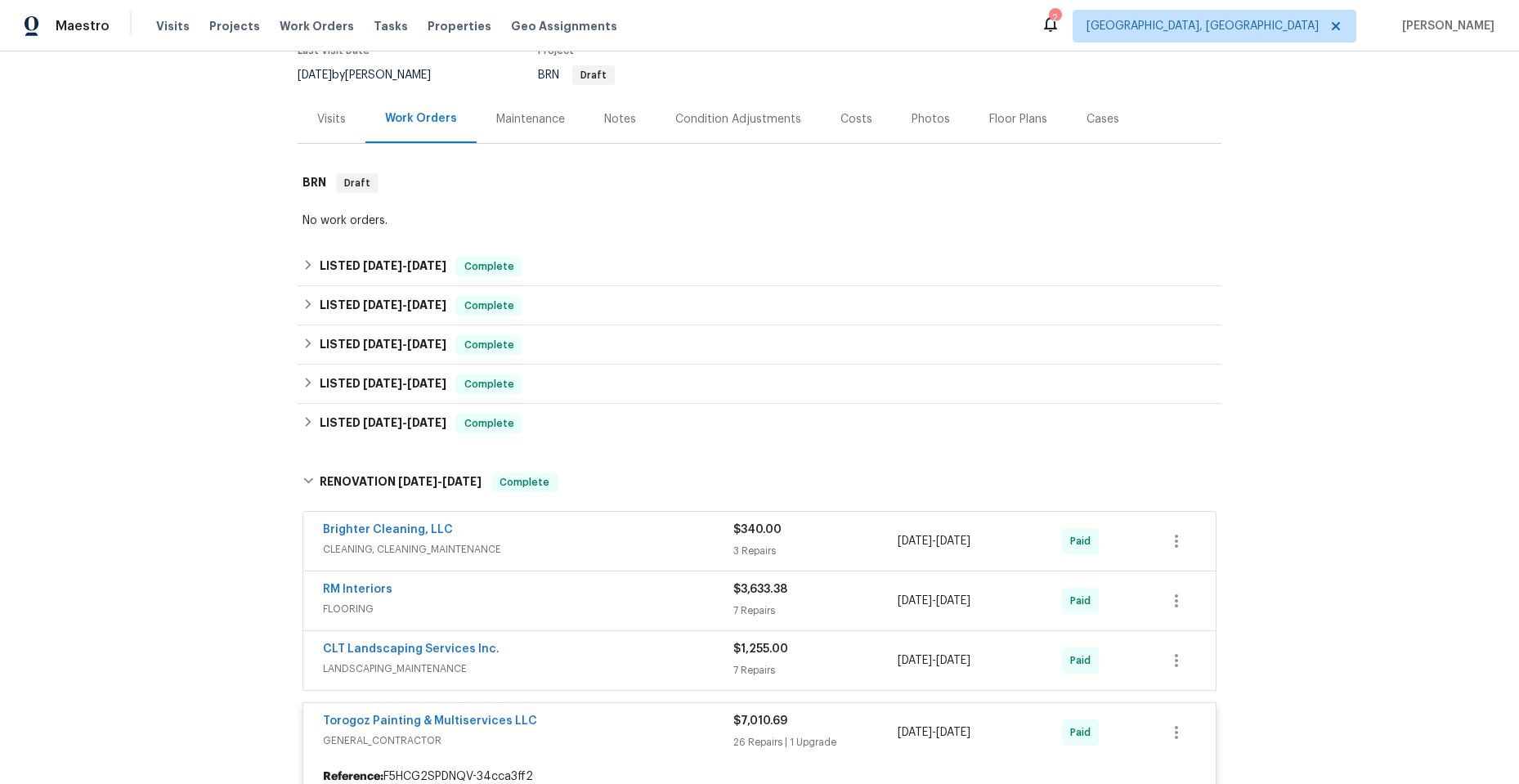
scroll to position [150, 0]
